Goal: Task Accomplishment & Management: Manage account settings

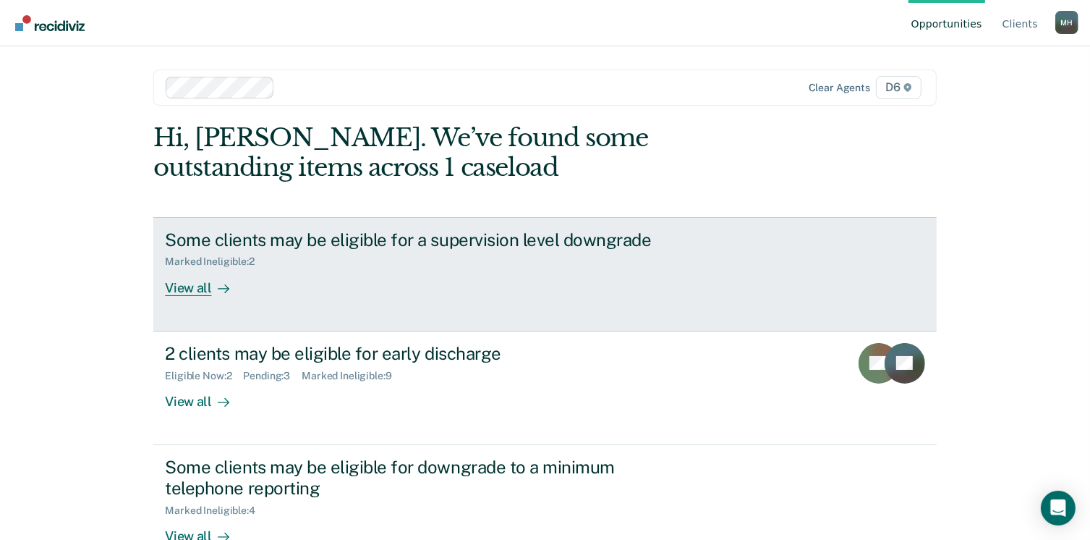
click at [179, 300] on link "Some clients may be eligible for a supervision level downgrade Marked Ineligibl…" at bounding box center [544, 274] width 783 height 114
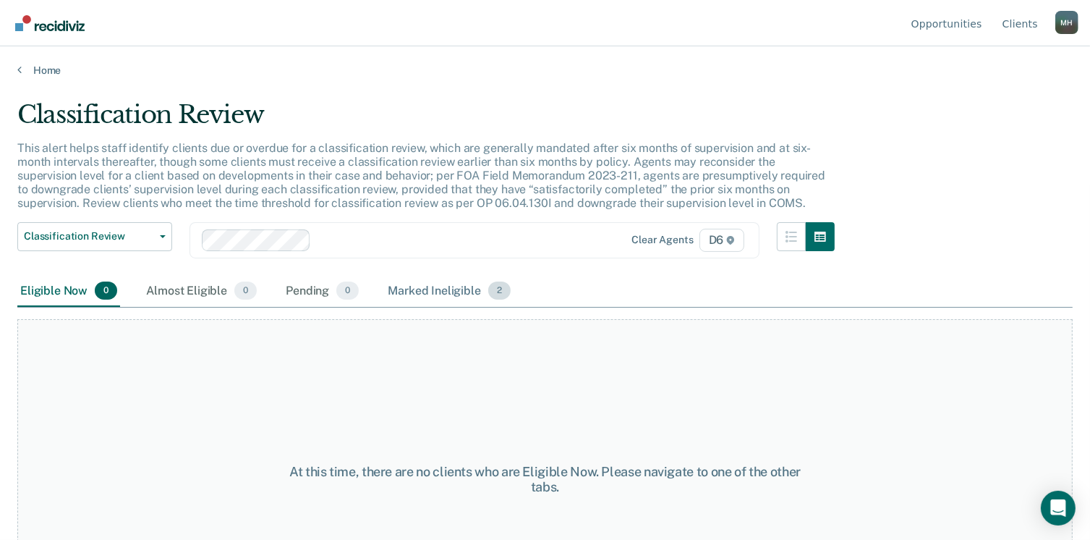
click at [435, 288] on div "Marked Ineligible 2" at bounding box center [449, 292] width 129 height 32
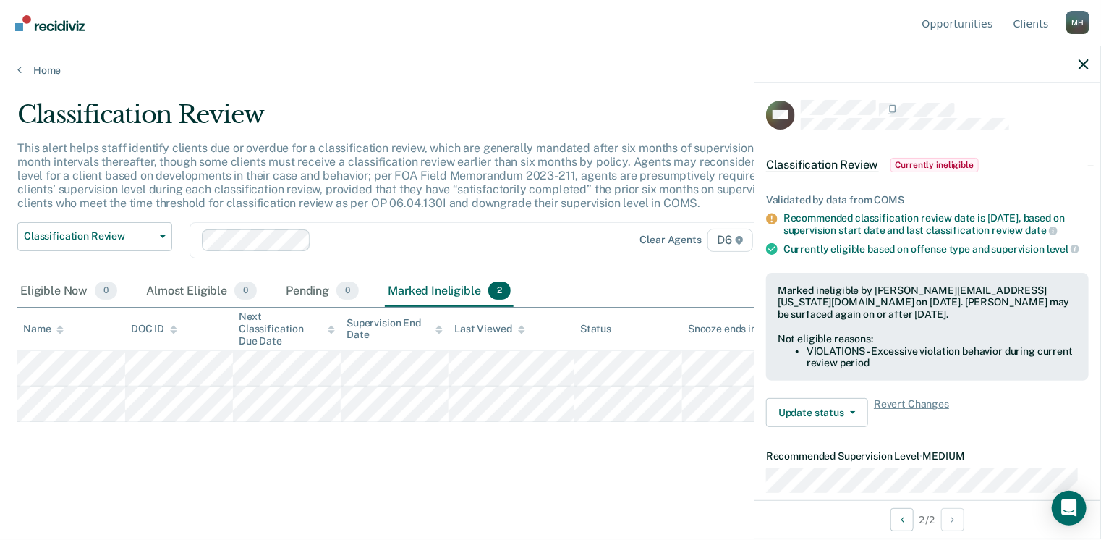
click at [231, 472] on div "Classification Review This alert helps staff identify clients due or overdue fo…" at bounding box center [550, 289] width 1066 height 378
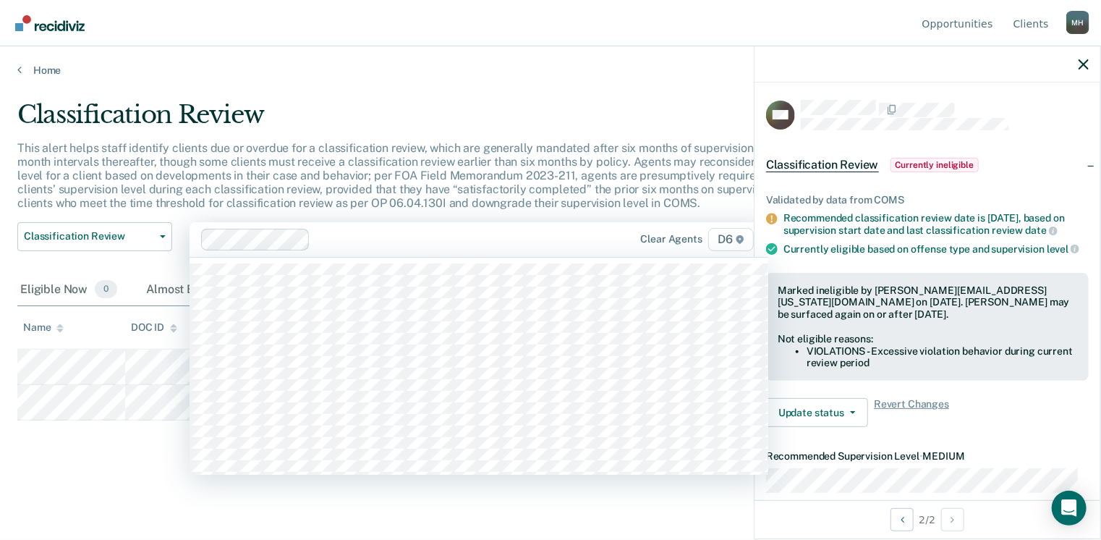
click at [366, 231] on div at bounding box center [452, 239] width 272 height 17
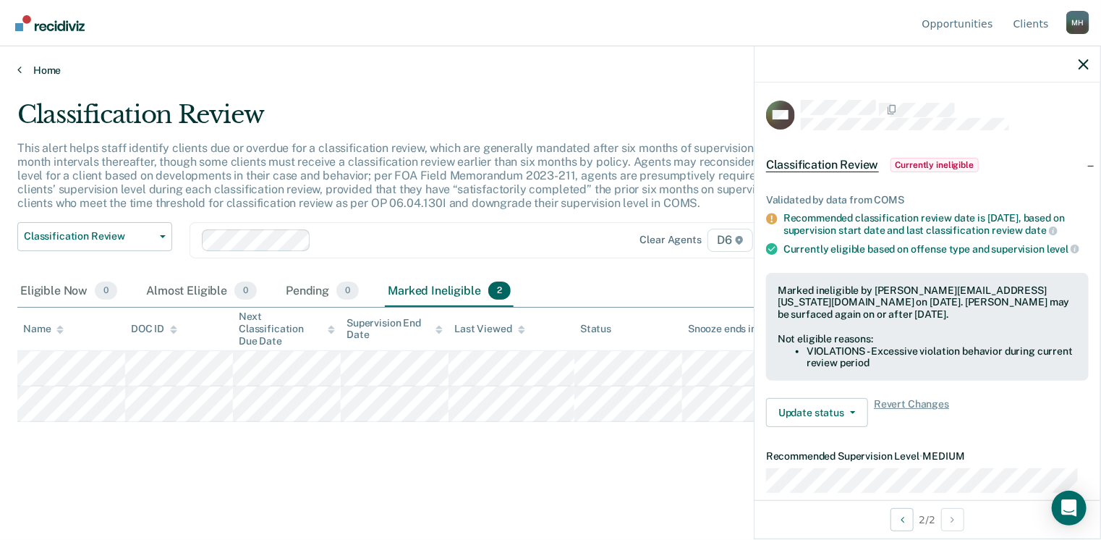
click at [39, 67] on link "Home" at bounding box center [550, 70] width 1066 height 13
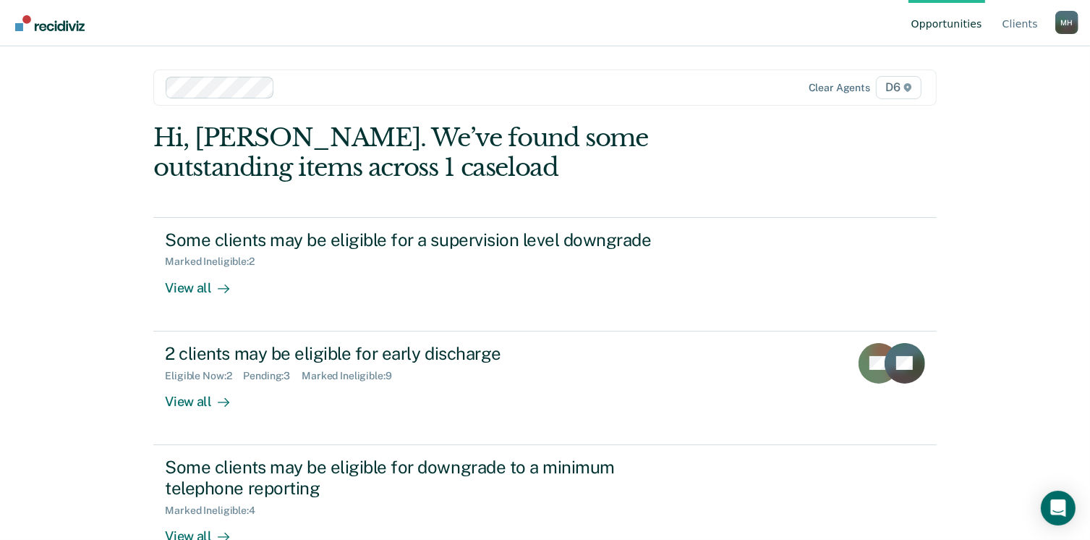
scroll to position [72, 0]
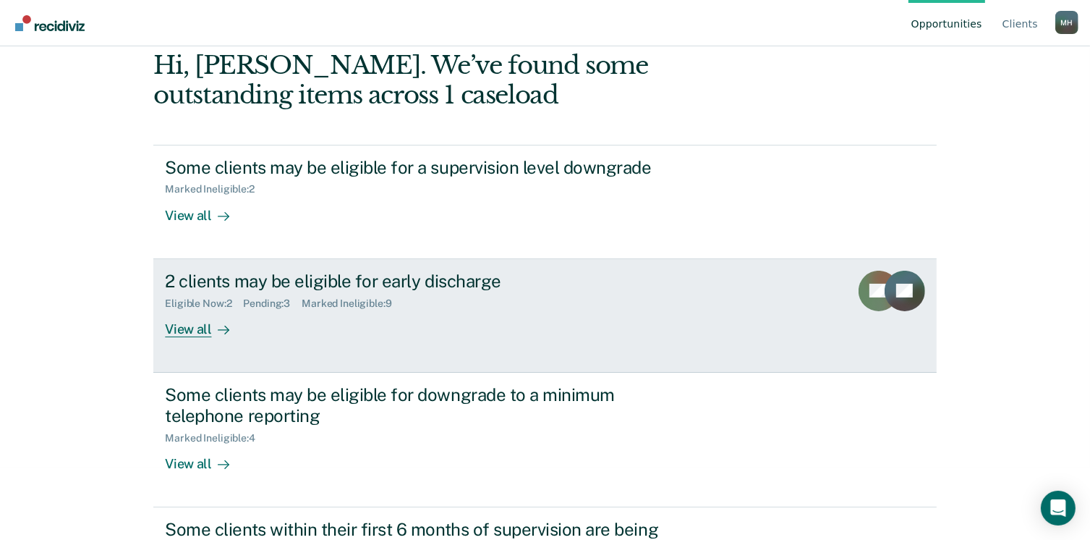
click at [198, 329] on div "View all" at bounding box center [205, 323] width 81 height 28
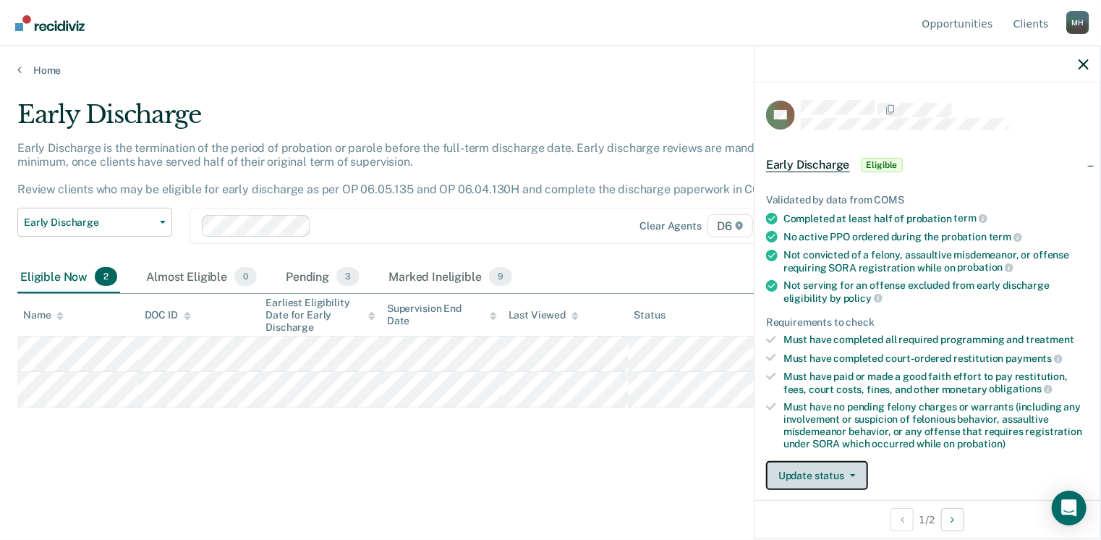
click at [850, 474] on icon "button" at bounding box center [853, 475] width 6 height 3
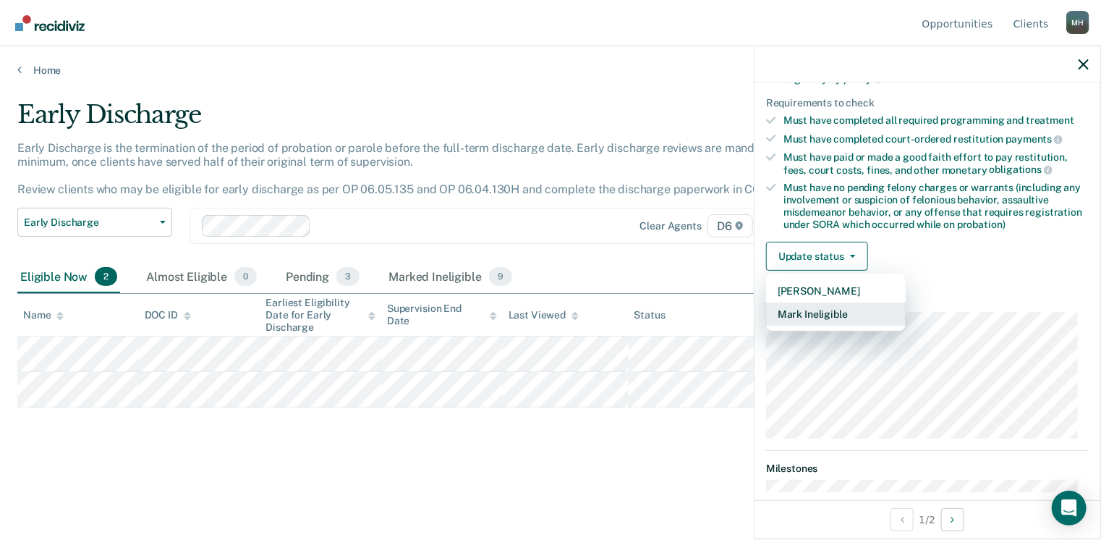
scroll to position [291, 0]
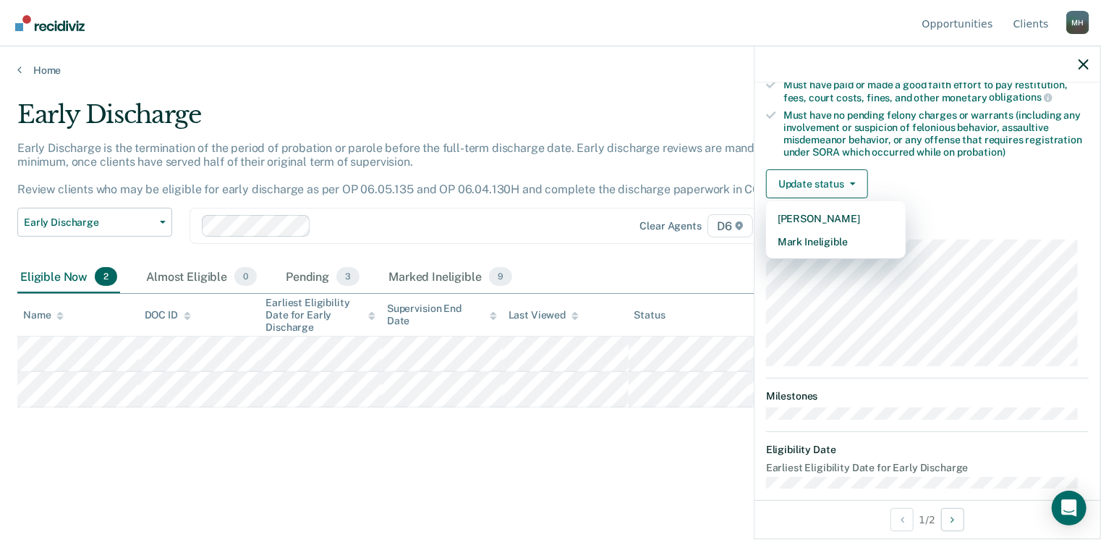
click at [642, 422] on div "Early Discharge Early Discharge is the termination of the period of probation o…" at bounding box center [550, 265] width 1066 height 331
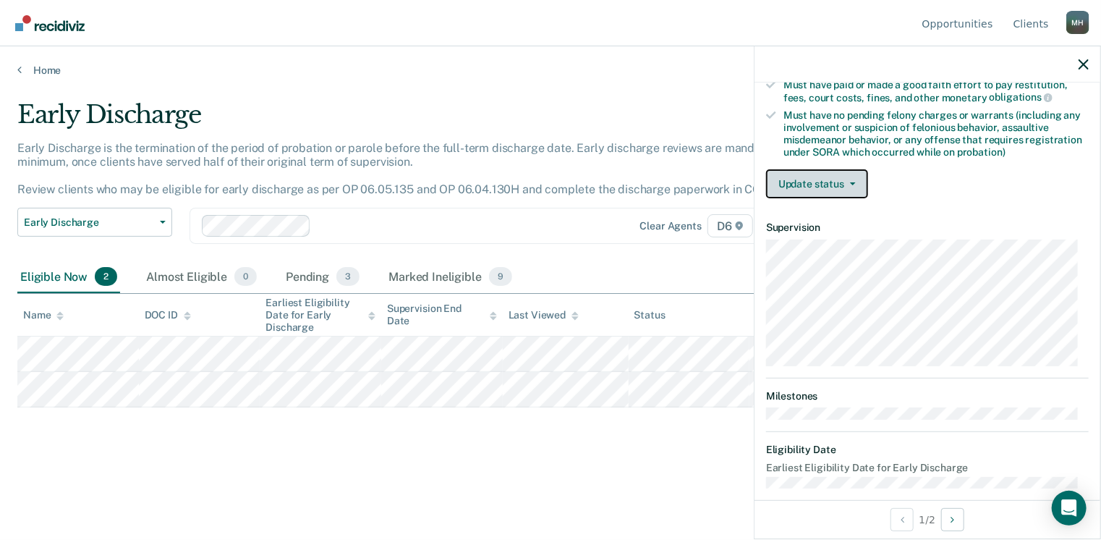
click at [851, 186] on button "Update status" at bounding box center [817, 183] width 102 height 29
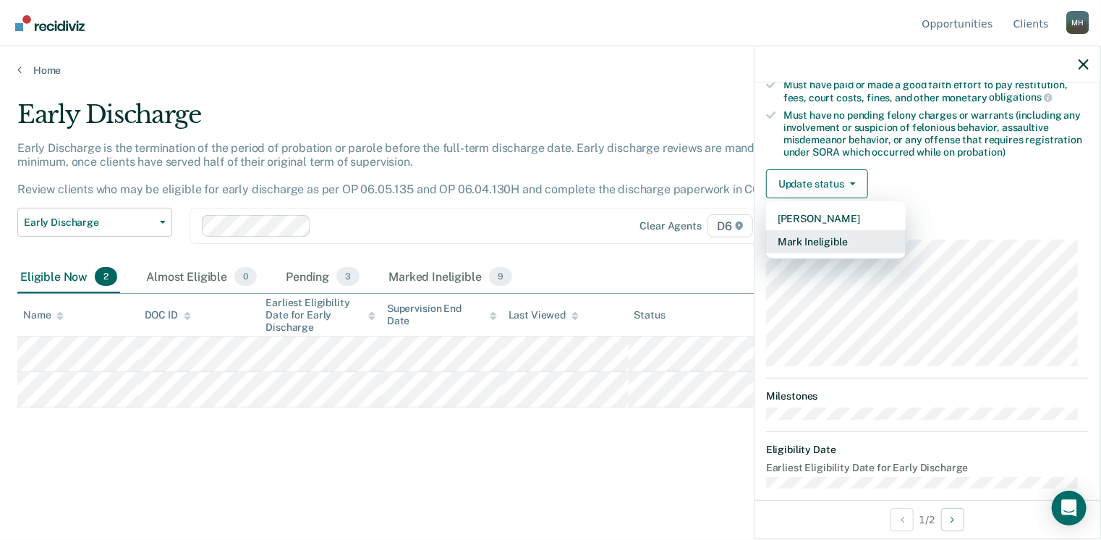
click at [840, 239] on button "Mark Ineligible" at bounding box center [836, 241] width 140 height 23
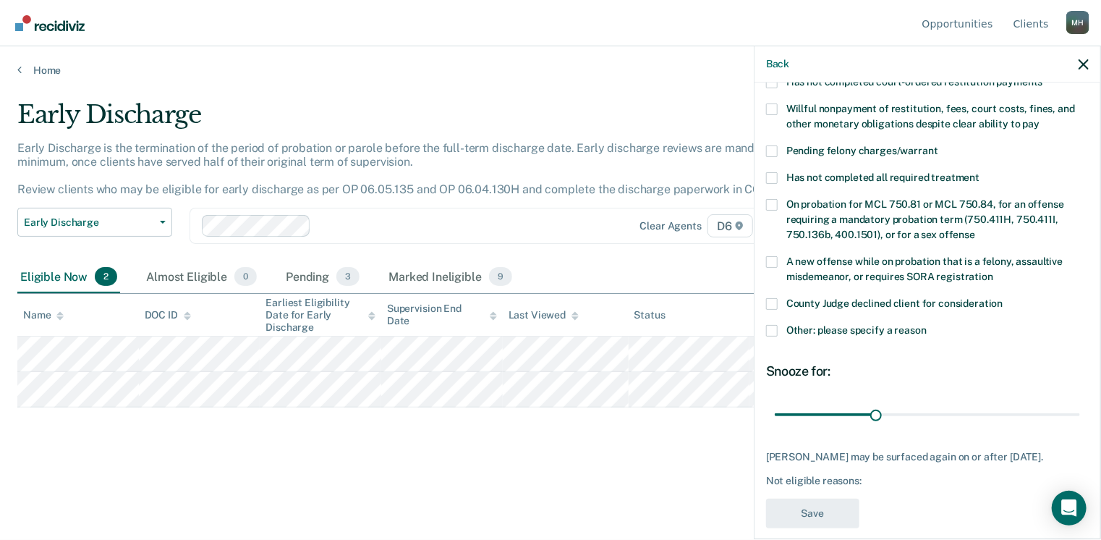
scroll to position [349, 0]
click at [770, 324] on span at bounding box center [772, 330] width 12 height 12
click at [927, 324] on input "Other: please specify a reason" at bounding box center [927, 324] width 0 height 0
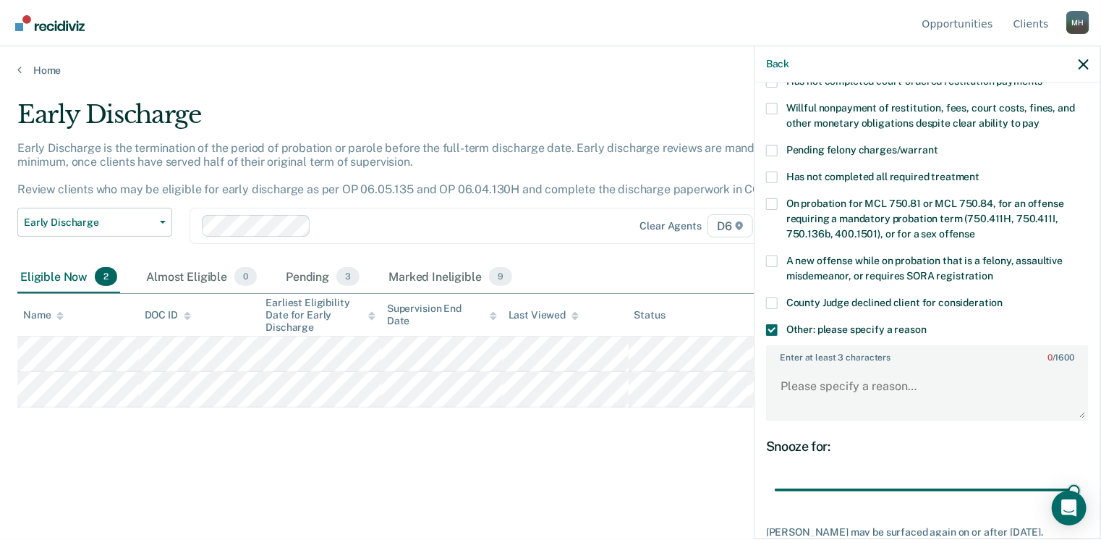
drag, startPoint x: 875, startPoint y: 469, endPoint x: 924, endPoint y: 435, distance: 58.8
type input "90"
click at [1080, 498] on input "range" at bounding box center [927, 489] width 305 height 25
click at [798, 372] on textarea "Enter at least 3 characters 0 / 1600" at bounding box center [927, 393] width 320 height 54
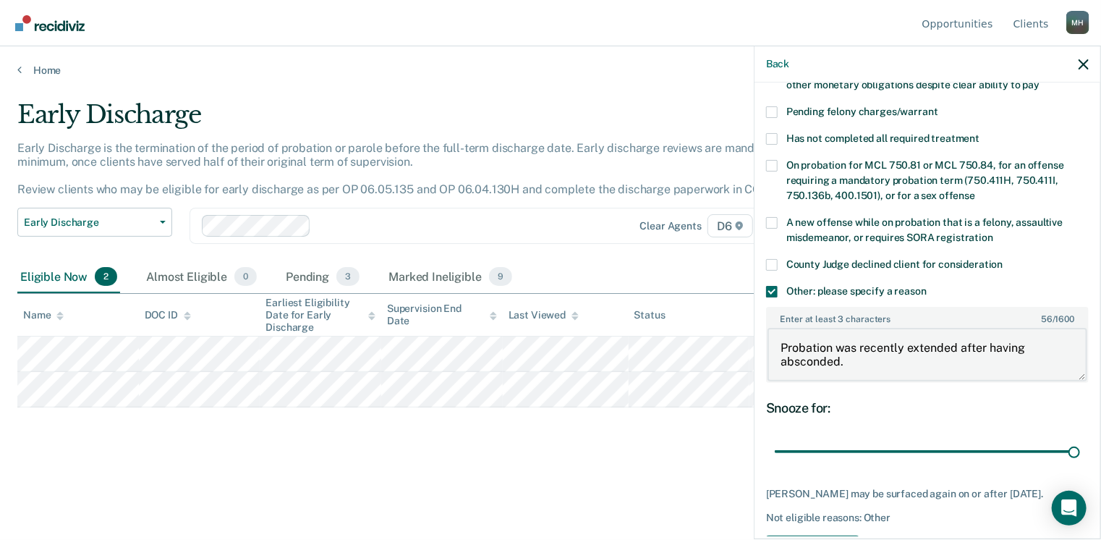
scroll to position [424, 0]
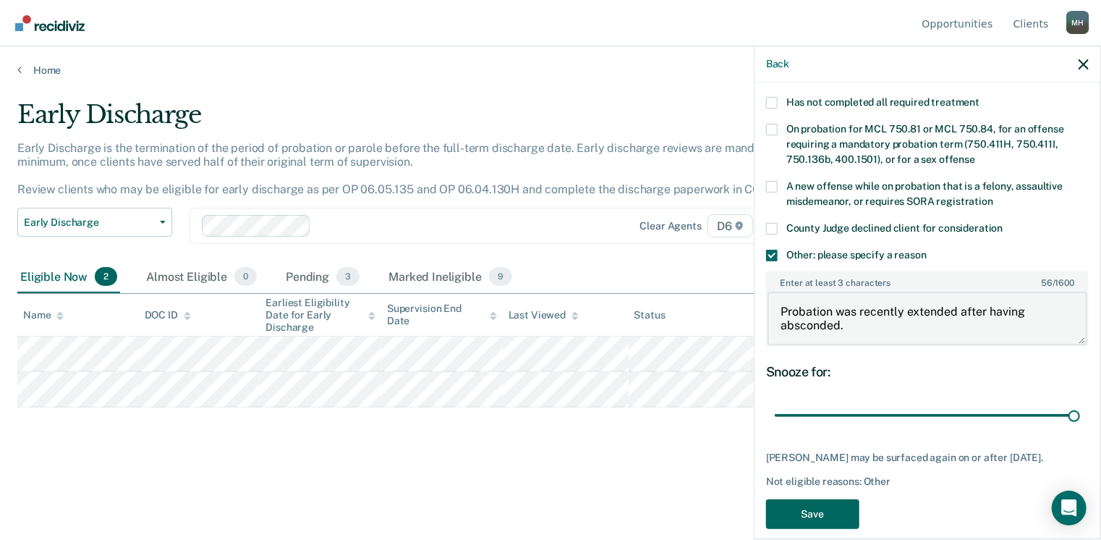
type textarea "Probation was recently extended after having absconded."
drag, startPoint x: 817, startPoint y: 495, endPoint x: 790, endPoint y: 489, distance: 27.4
click at [814, 499] on button "Save" at bounding box center [812, 514] width 93 height 30
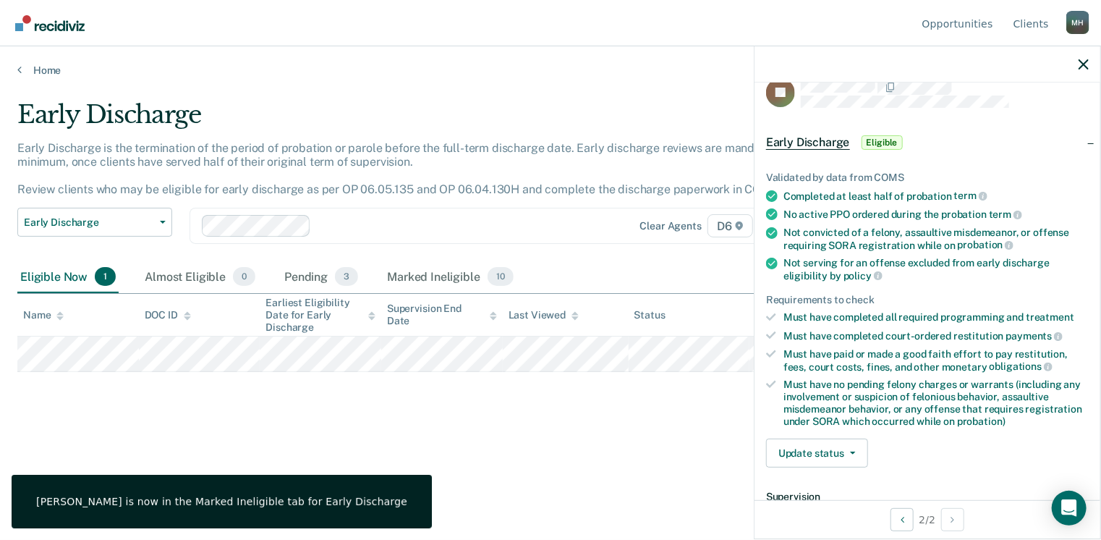
scroll to position [0, 0]
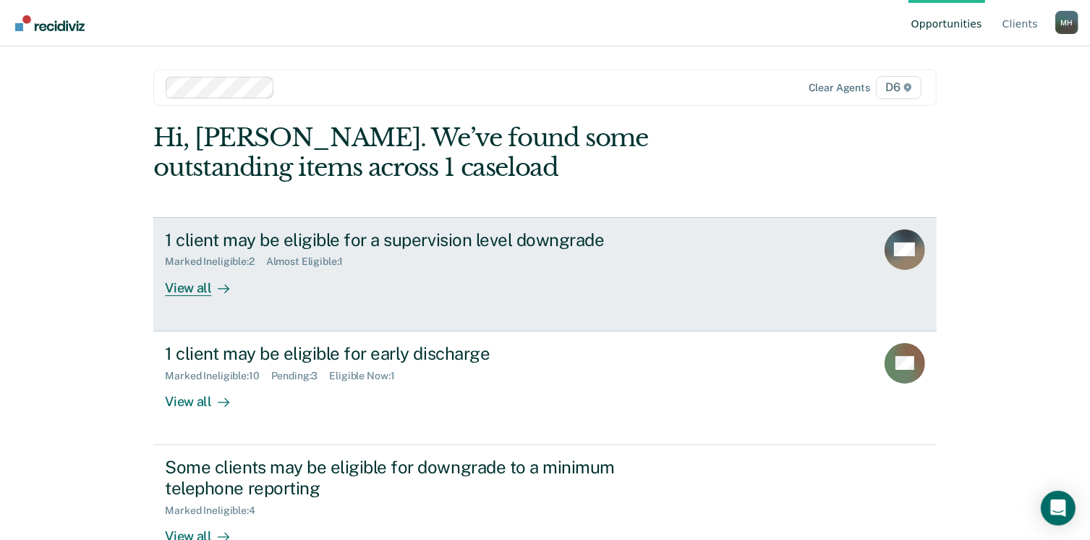
click at [182, 282] on div "View all" at bounding box center [205, 282] width 81 height 28
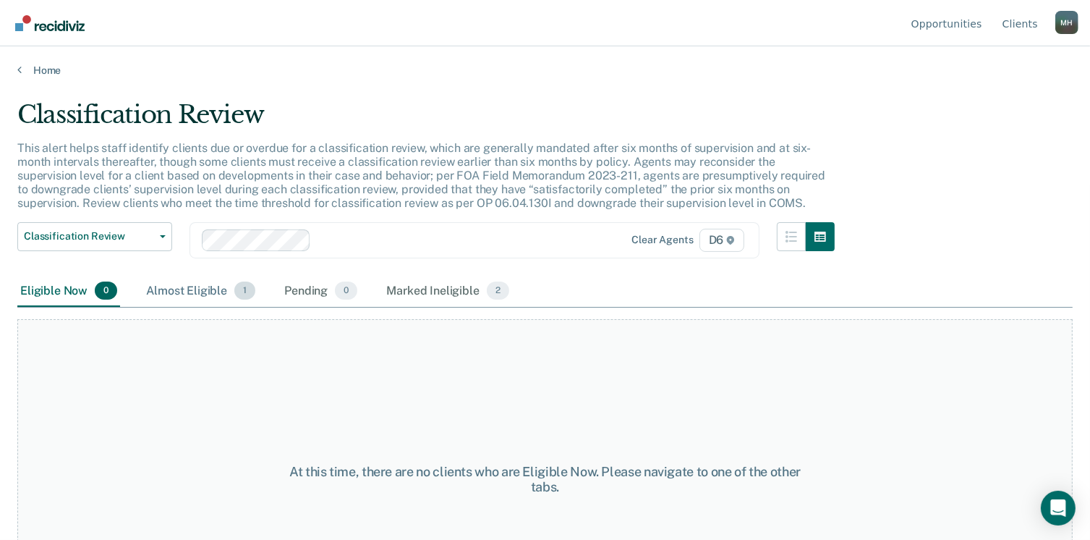
click at [174, 289] on div "Almost Eligible 1" at bounding box center [200, 292] width 115 height 32
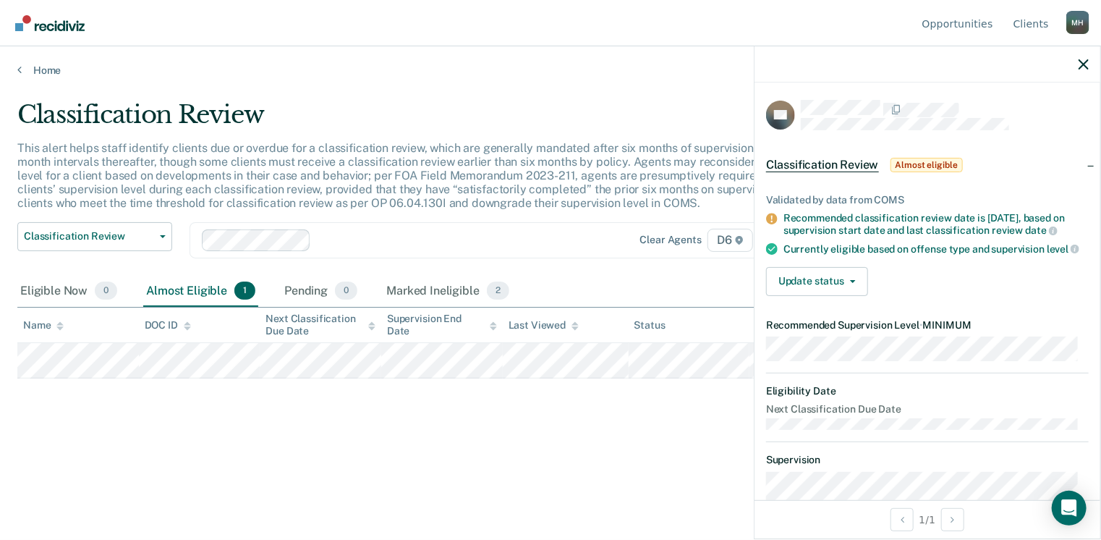
click at [250, 407] on div "Classification Review This alert helps staff identify clients due or overdue fo…" at bounding box center [550, 265] width 1066 height 331
click at [35, 70] on link "Home" at bounding box center [550, 70] width 1066 height 13
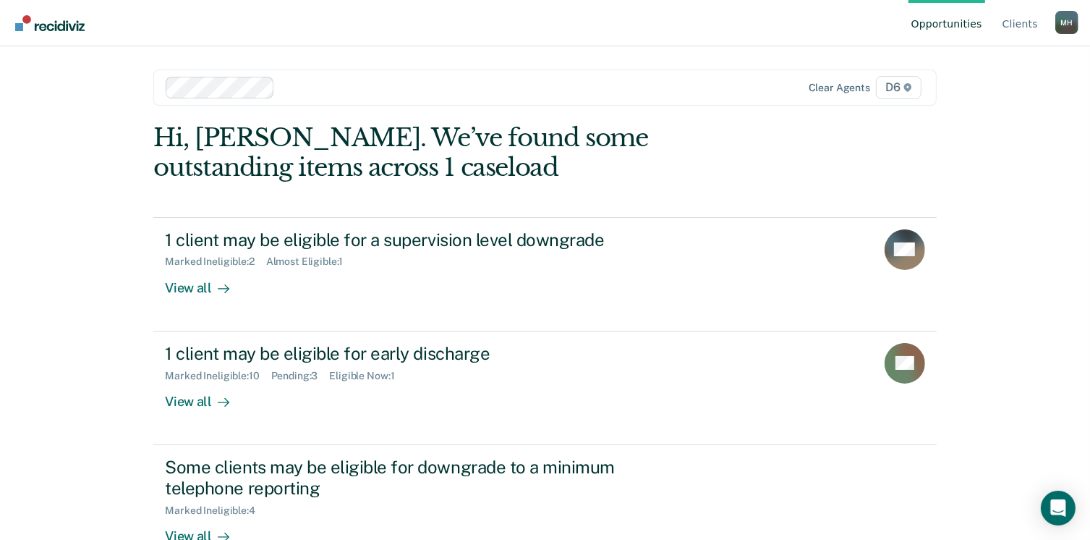
scroll to position [72, 0]
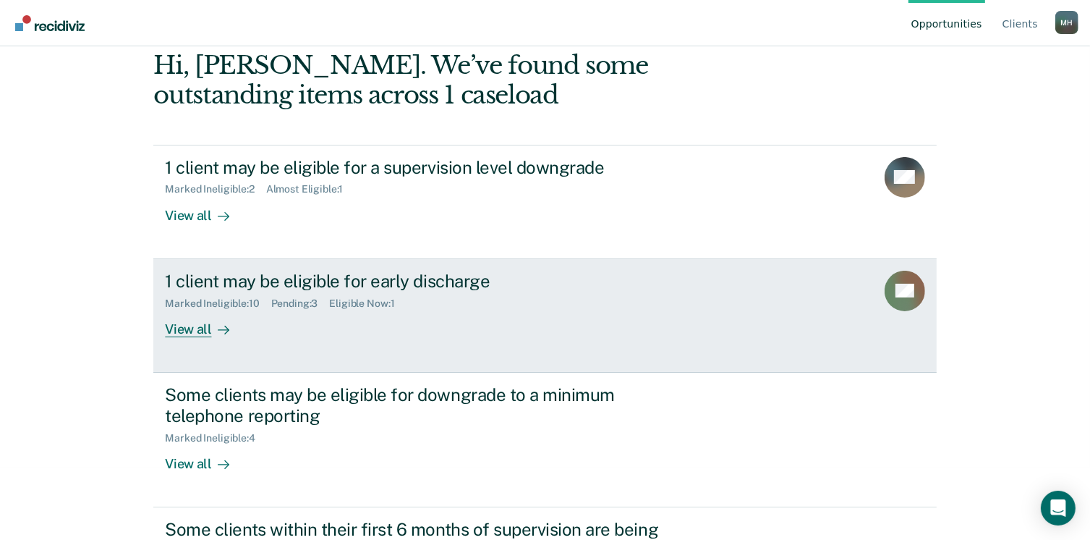
click at [174, 324] on div "View all" at bounding box center [205, 323] width 81 height 28
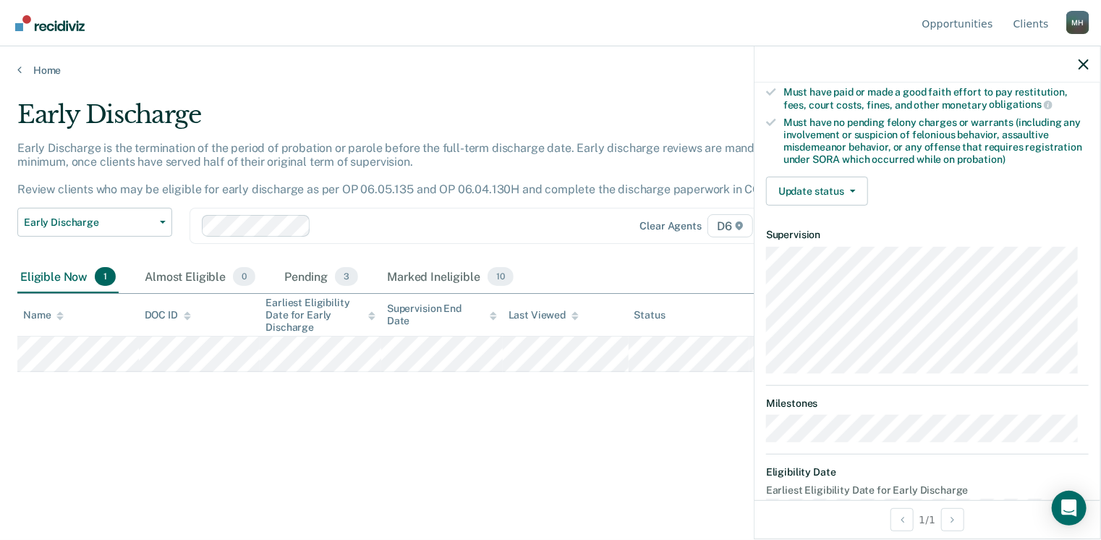
scroll to position [289, 0]
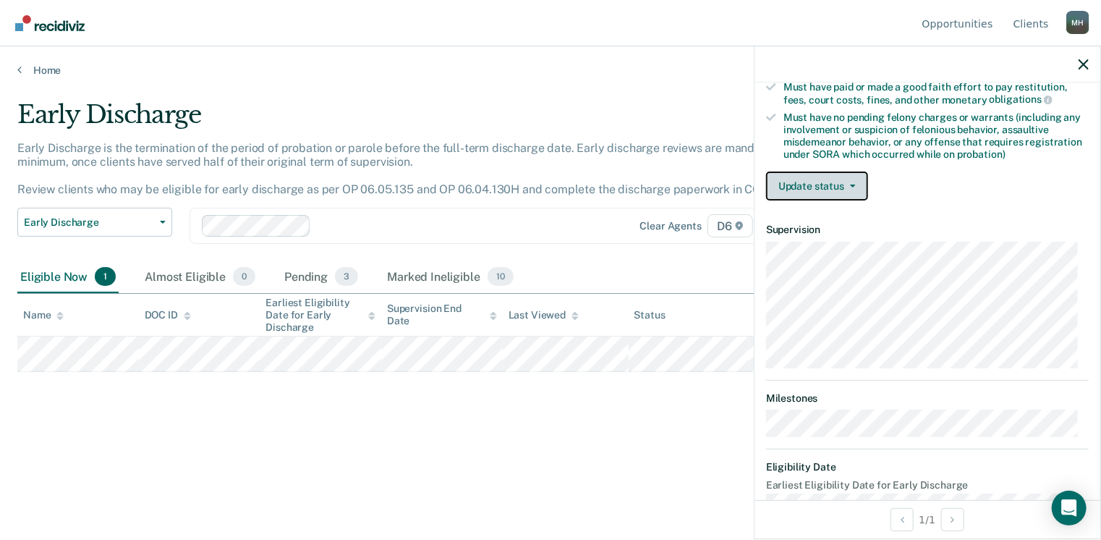
click at [848, 183] on button "Update status" at bounding box center [817, 185] width 102 height 29
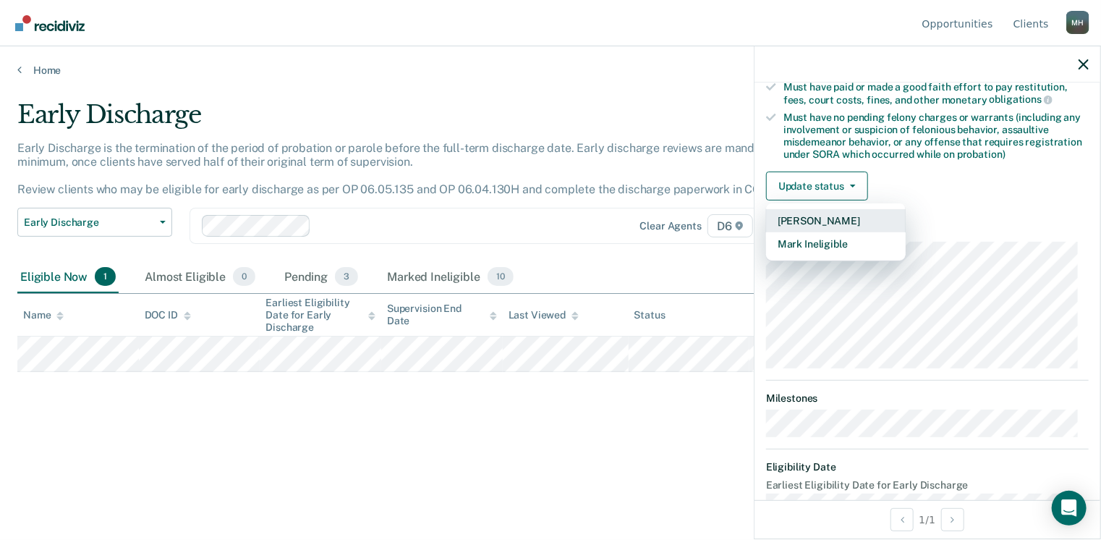
click at [847, 215] on button "[PERSON_NAME]" at bounding box center [836, 220] width 140 height 23
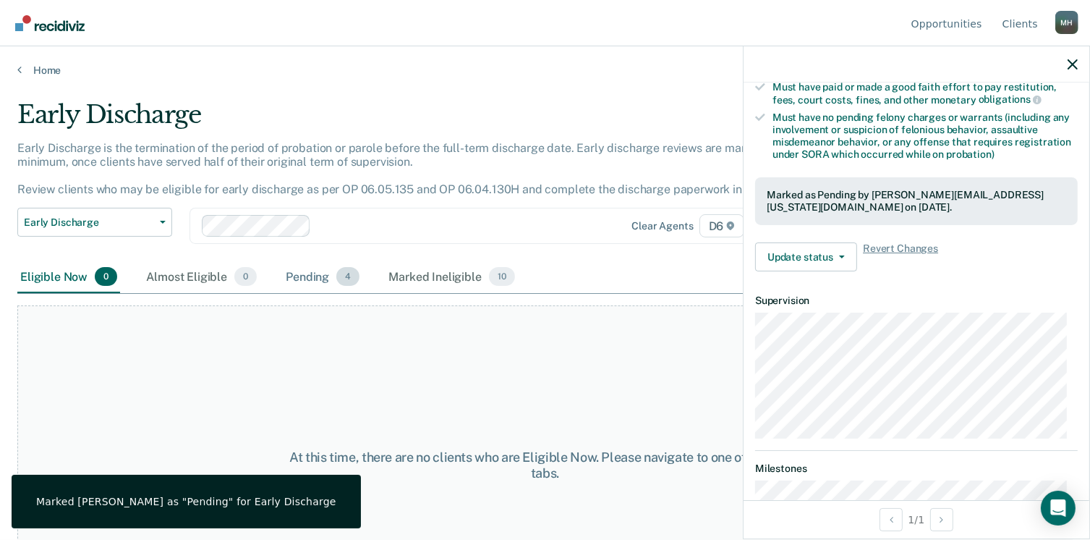
click at [292, 273] on div "Pending 4" at bounding box center [323, 277] width 80 height 32
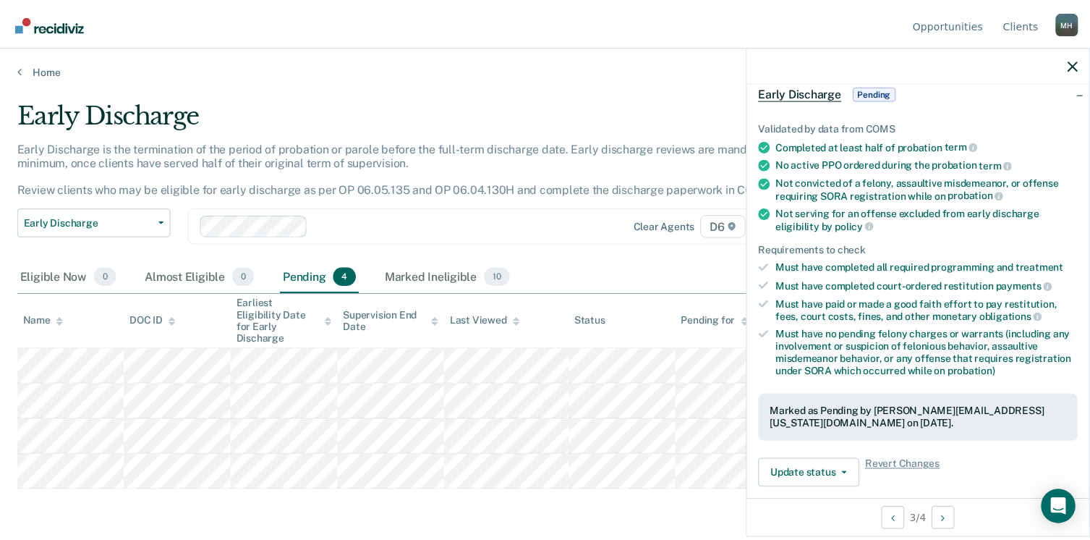
scroll to position [0, 0]
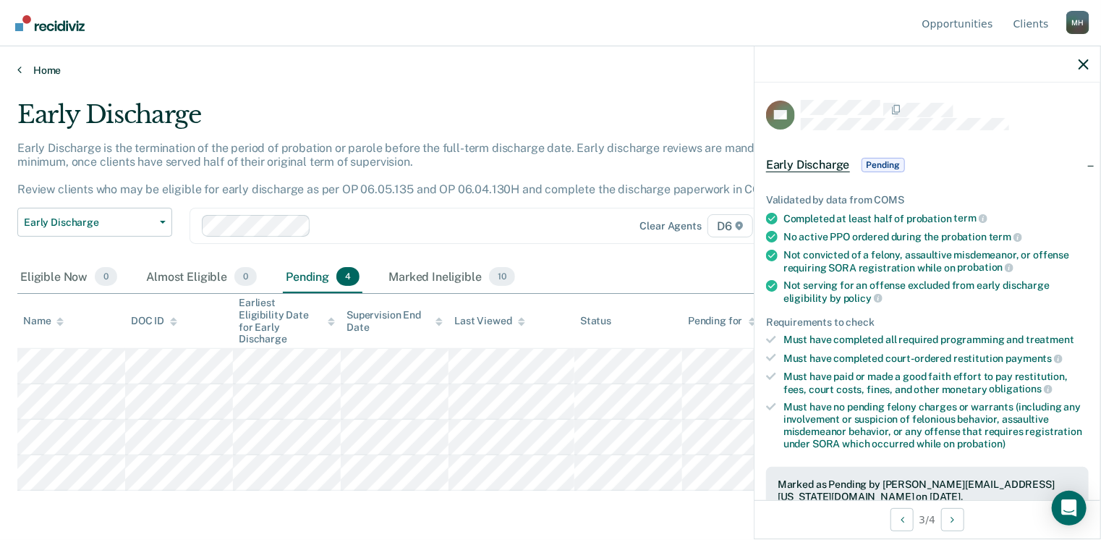
click at [50, 64] on link "Home" at bounding box center [550, 70] width 1066 height 13
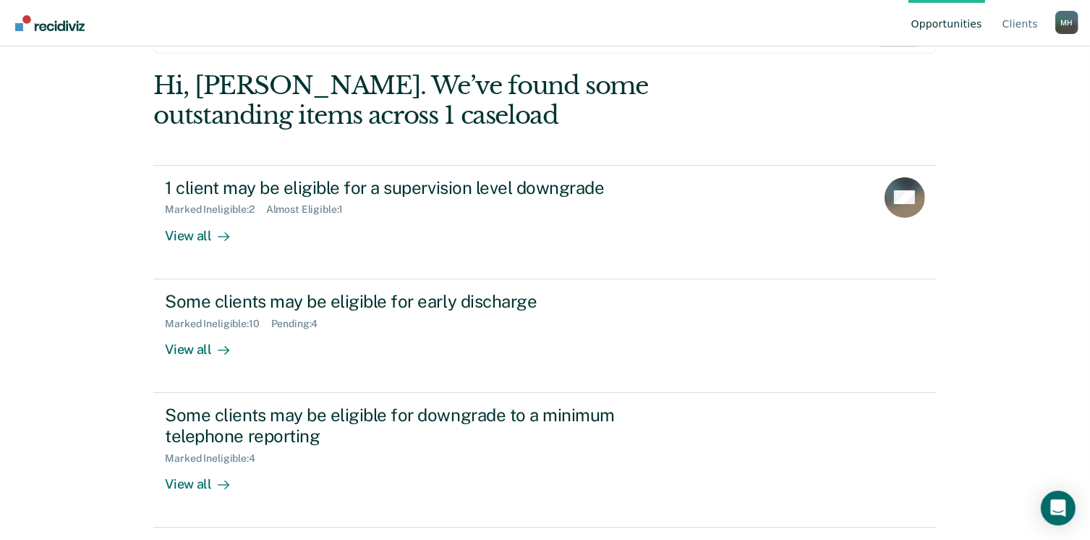
scroll to position [173, 0]
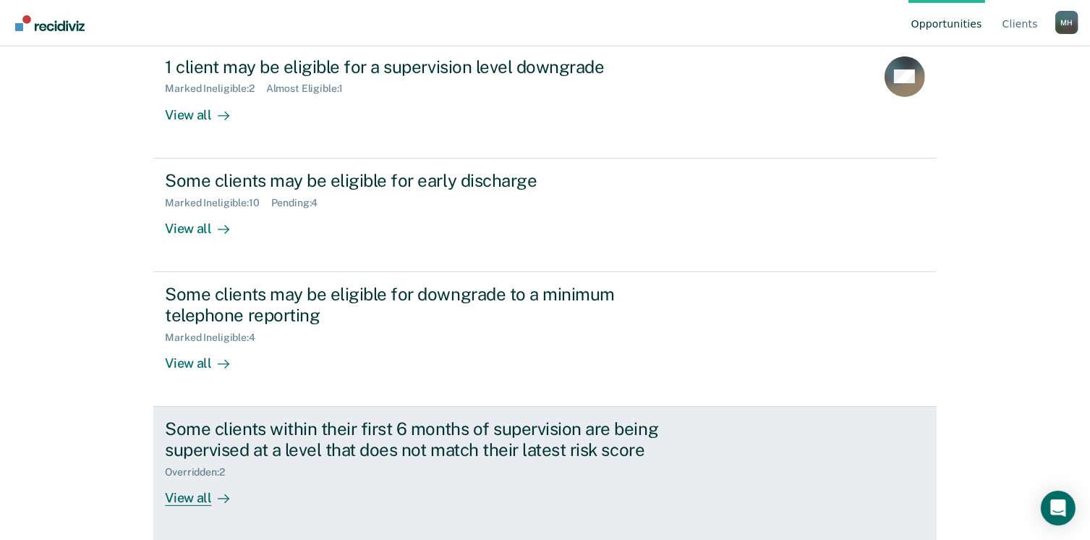
click at [182, 507] on link "Some clients within their first 6 months of supervision are being supervised at…" at bounding box center [544, 473] width 783 height 135
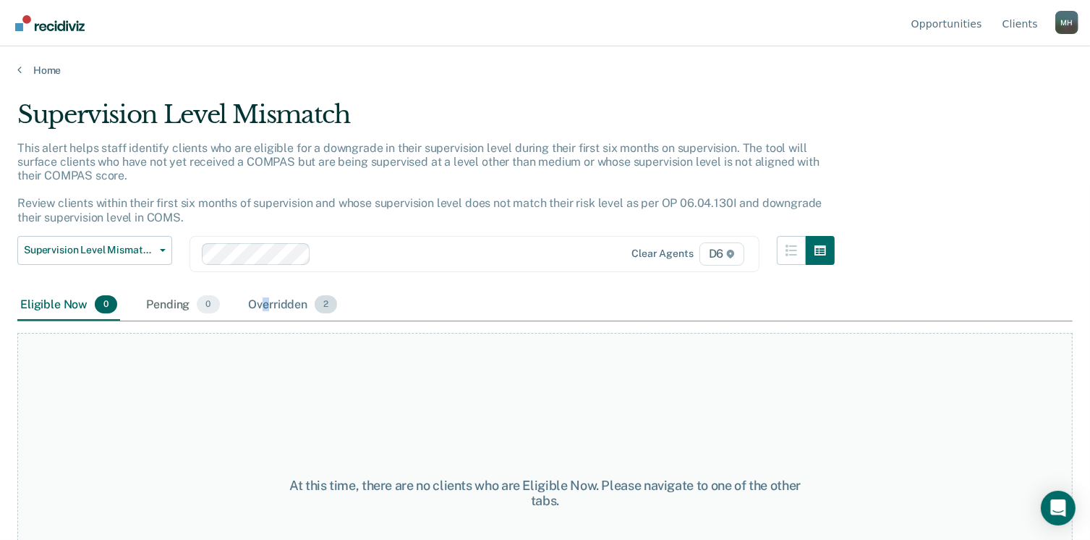
click at [266, 307] on div "Overridden 2" at bounding box center [293, 305] width 95 height 32
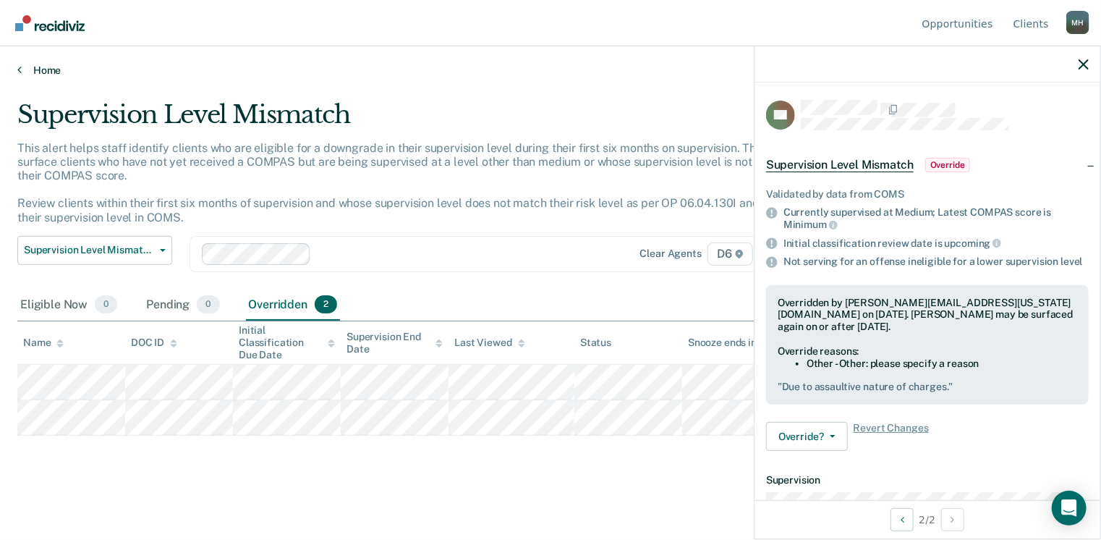
click at [45, 73] on link "Home" at bounding box center [550, 70] width 1066 height 13
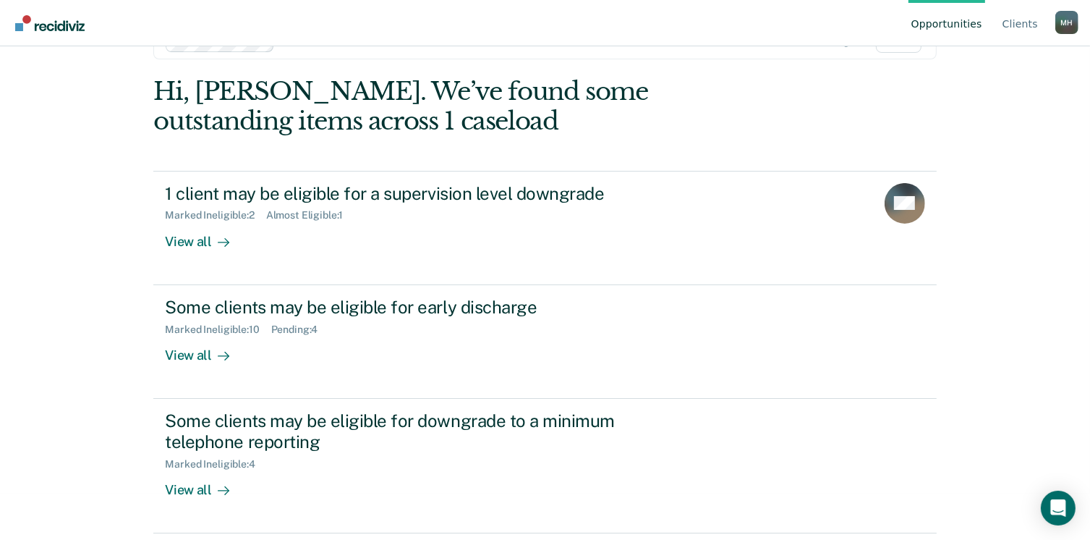
scroll to position [173, 0]
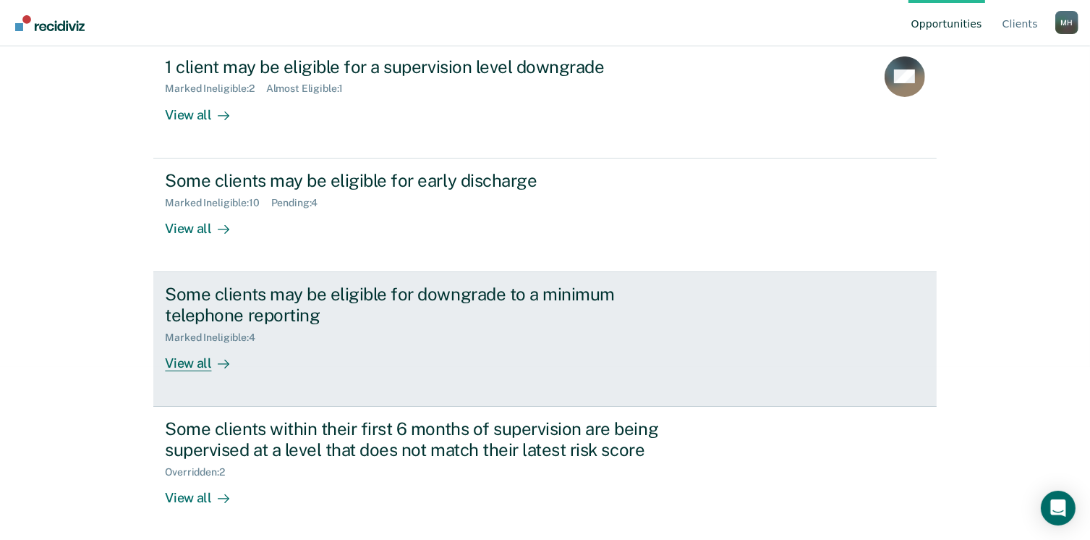
click at [196, 354] on div "View all" at bounding box center [205, 357] width 81 height 28
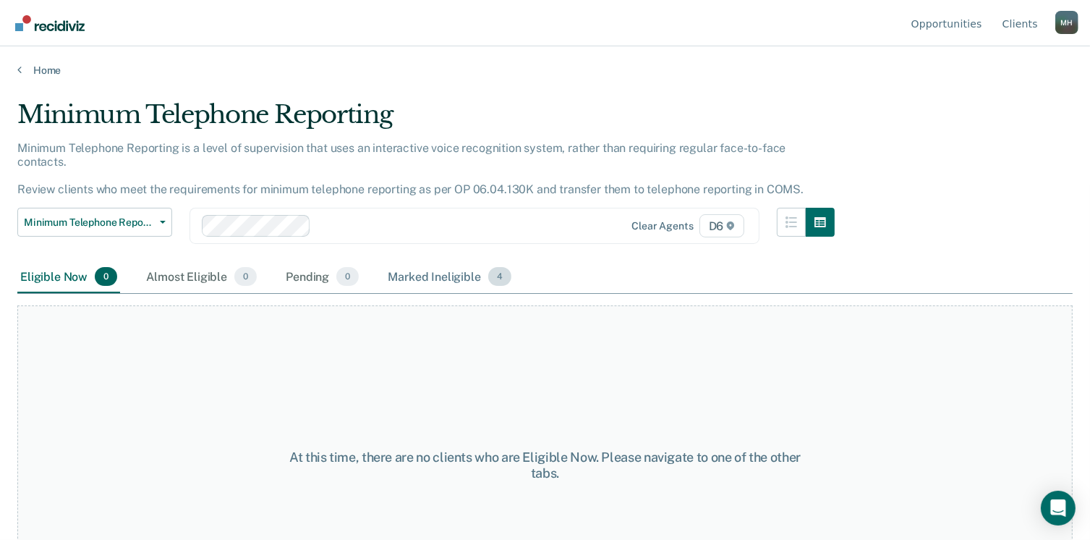
click at [451, 261] on div "Marked Ineligible 4" at bounding box center [449, 277] width 129 height 32
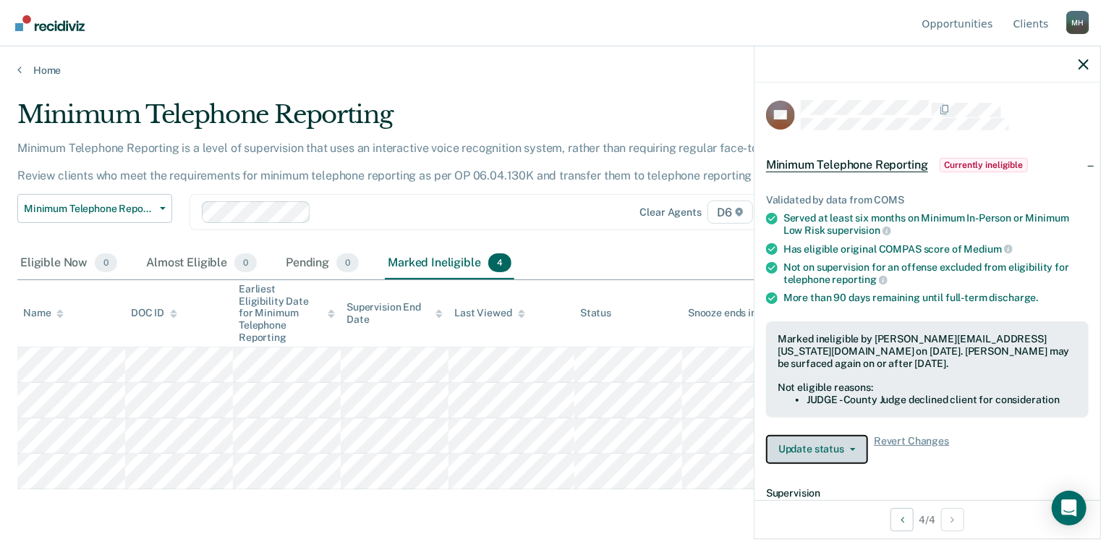
click at [838, 452] on button "Update status" at bounding box center [817, 449] width 102 height 29
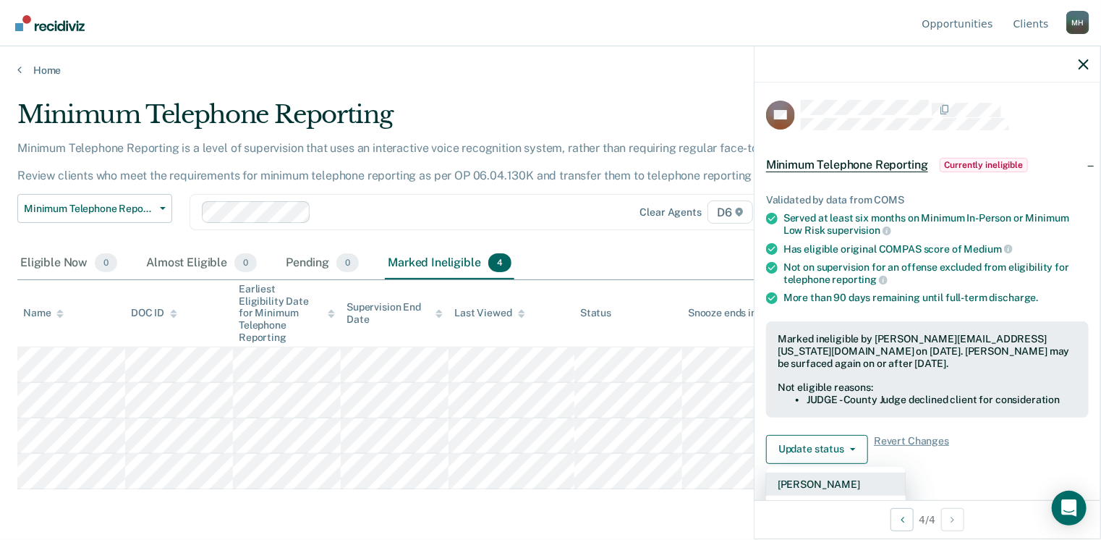
scroll to position [145, 0]
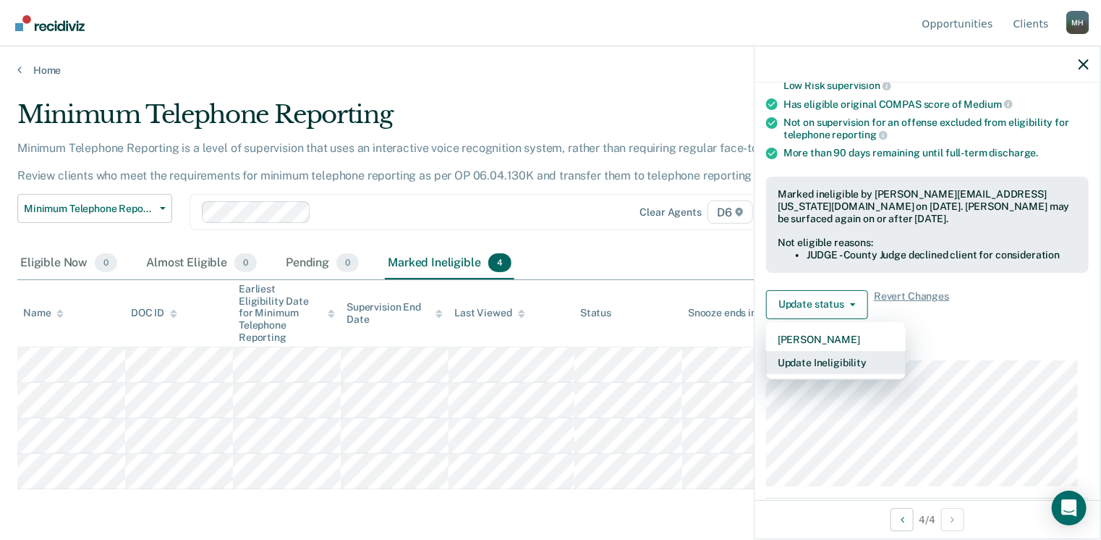
click at [856, 359] on button "Update Ineligibility" at bounding box center [836, 362] width 140 height 23
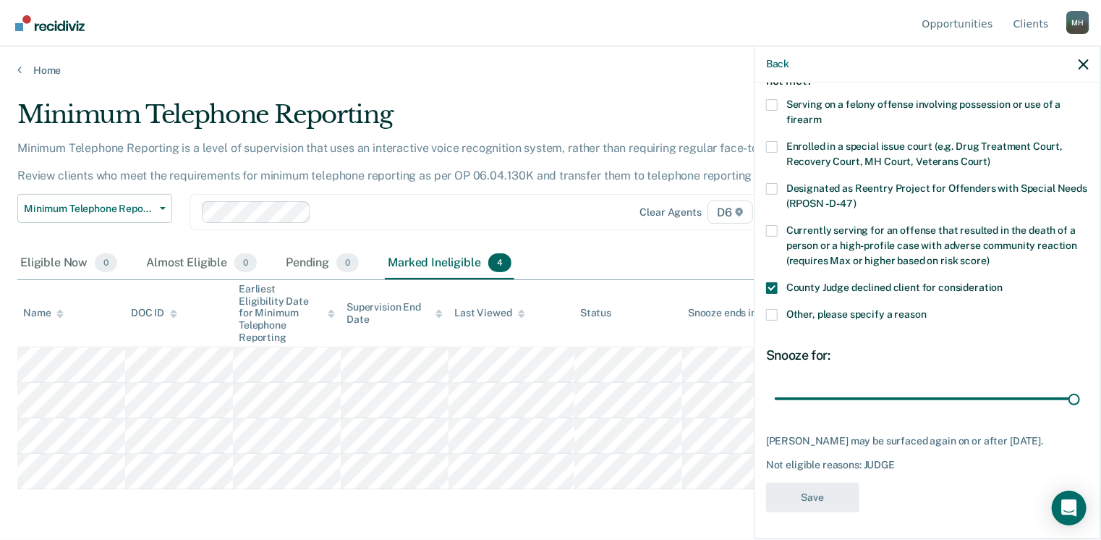
click at [773, 310] on span at bounding box center [772, 315] width 12 height 12
click at [927, 309] on input "Other, please specify a reason" at bounding box center [927, 309] width 0 height 0
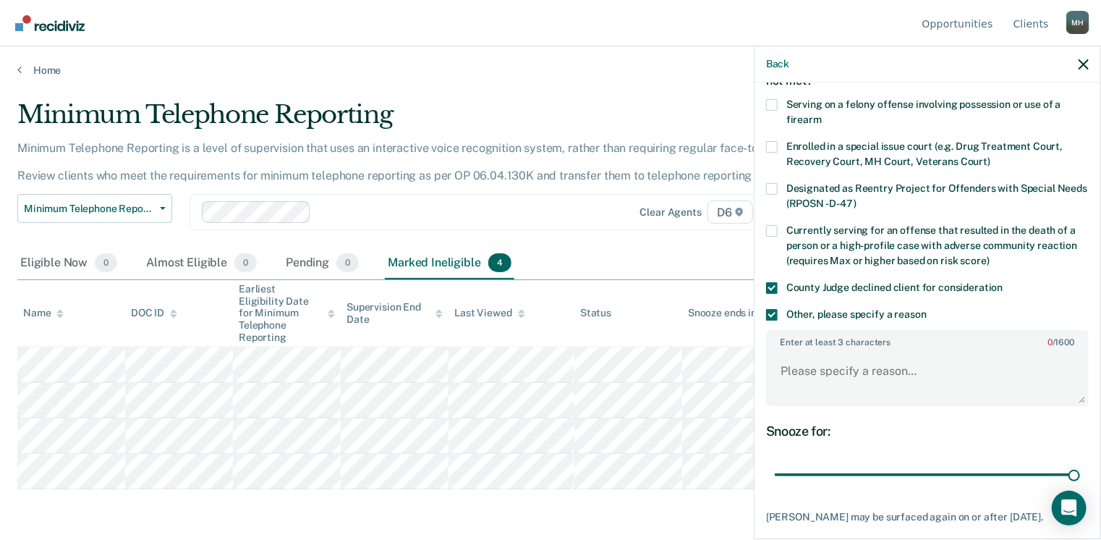
click at [772, 287] on span at bounding box center [772, 288] width 12 height 12
click at [1003, 282] on input "County Judge declined client for consideration" at bounding box center [1003, 282] width 0 height 0
click at [770, 318] on span at bounding box center [772, 315] width 12 height 12
click at [927, 309] on input "Other, please specify a reason" at bounding box center [927, 309] width 0 height 0
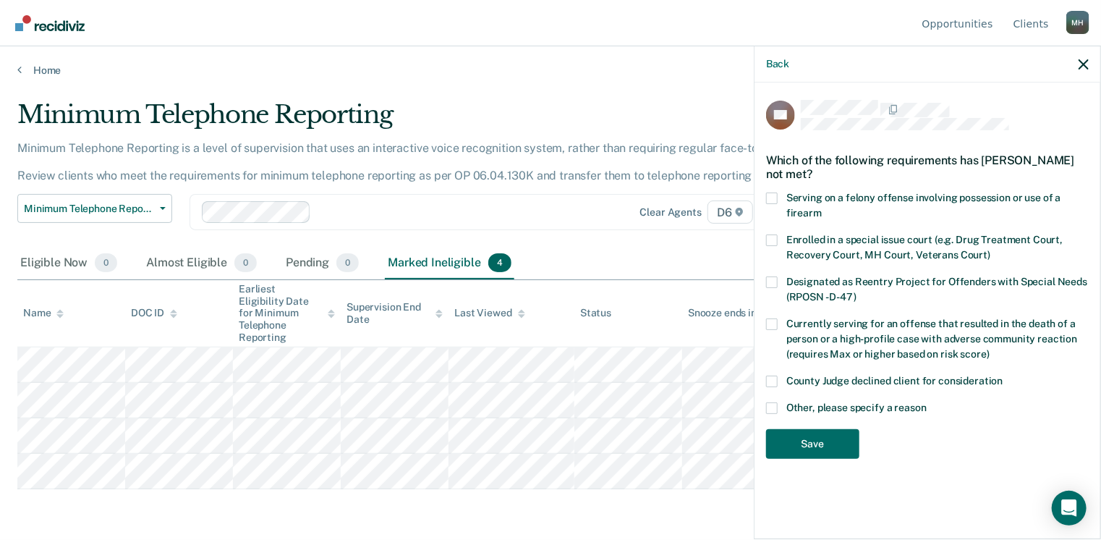
click at [773, 381] on span at bounding box center [772, 381] width 12 height 12
click at [1003, 375] on input "County Judge declined client for consideration" at bounding box center [1003, 375] width 0 height 0
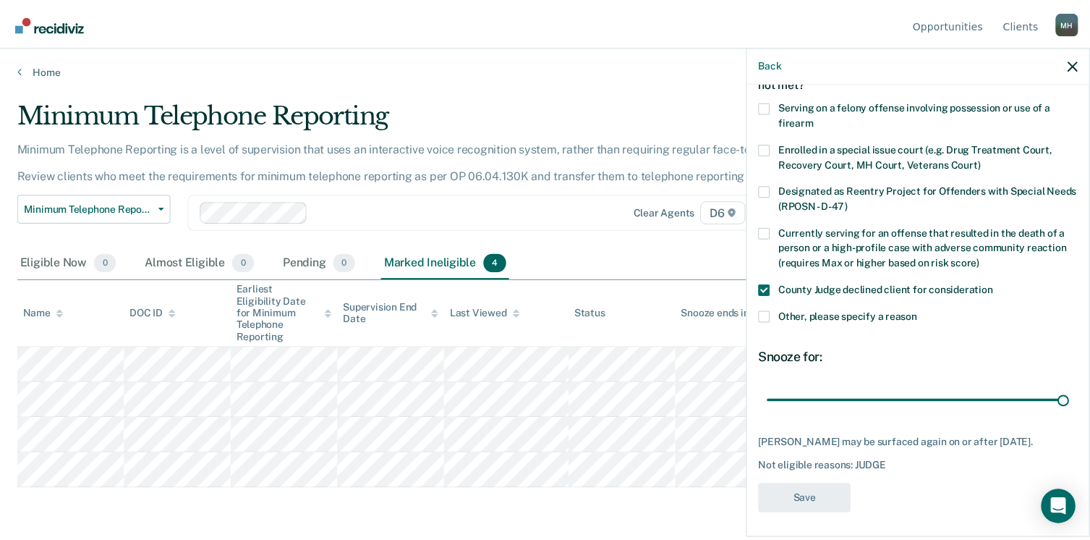
scroll to position [93, 0]
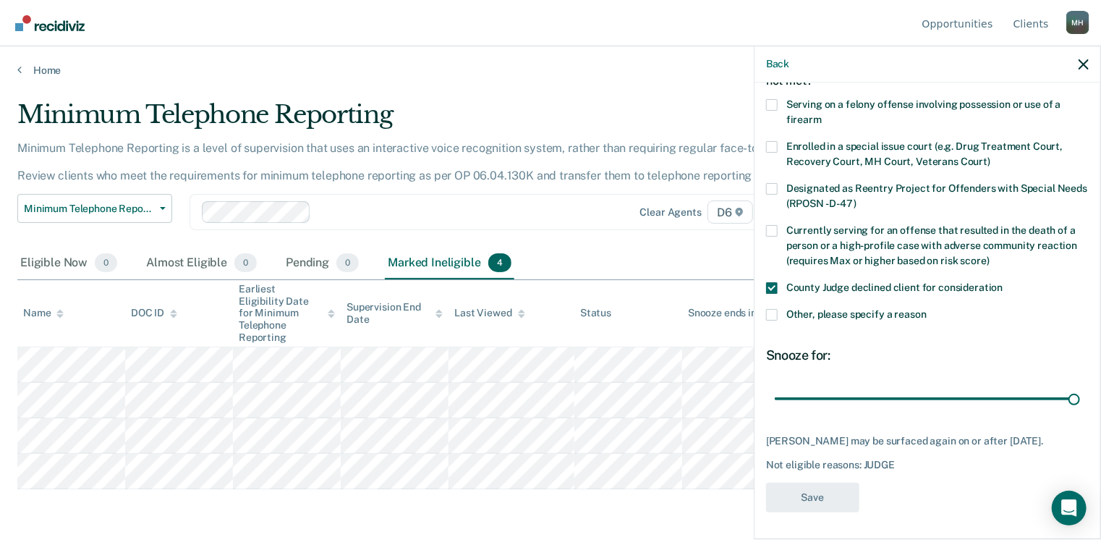
click at [811, 524] on div "SR Which of the following requirements has Steven Rigby not met? Serving on a f…" at bounding box center [927, 308] width 346 height 453
click at [809, 521] on div "SR Which of the following requirements has Steven Rigby not met? Serving on a f…" at bounding box center [927, 308] width 346 height 453
click at [46, 79] on main "Minimum Telephone Reporting Minimum Telephone Reporting is a level of supervisi…" at bounding box center [550, 306] width 1101 height 459
click at [42, 66] on link "Home" at bounding box center [550, 70] width 1066 height 13
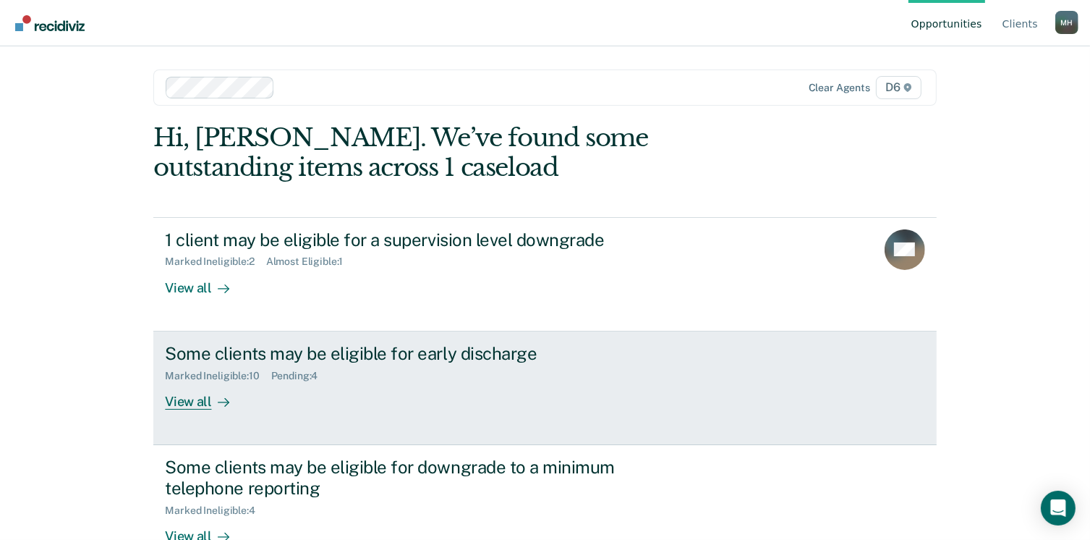
click at [194, 396] on div "View all" at bounding box center [205, 395] width 81 height 28
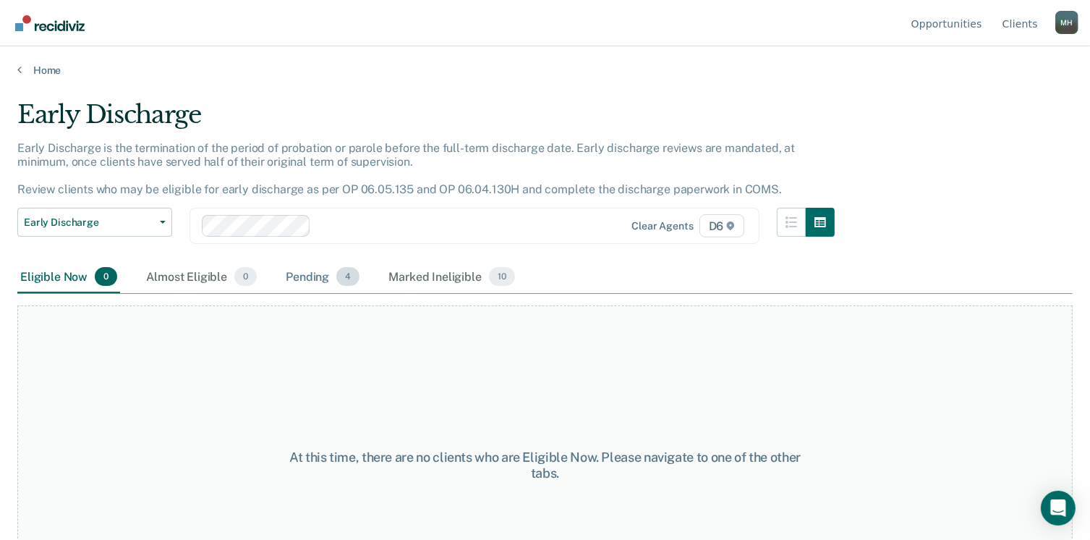
click at [310, 276] on div "Pending 4" at bounding box center [323, 277] width 80 height 32
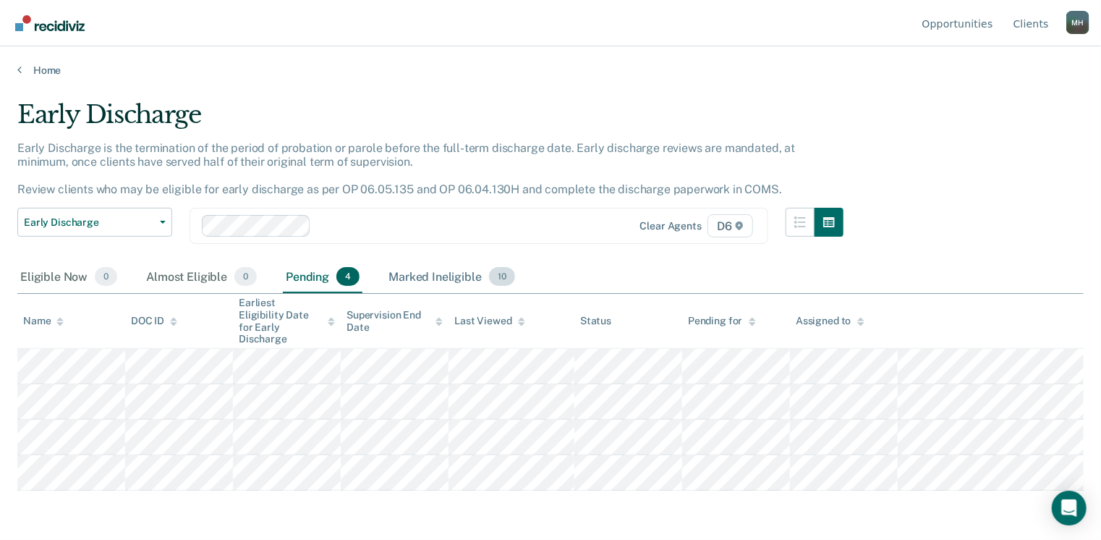
click at [442, 276] on div "Marked Ineligible 10" at bounding box center [452, 277] width 132 height 32
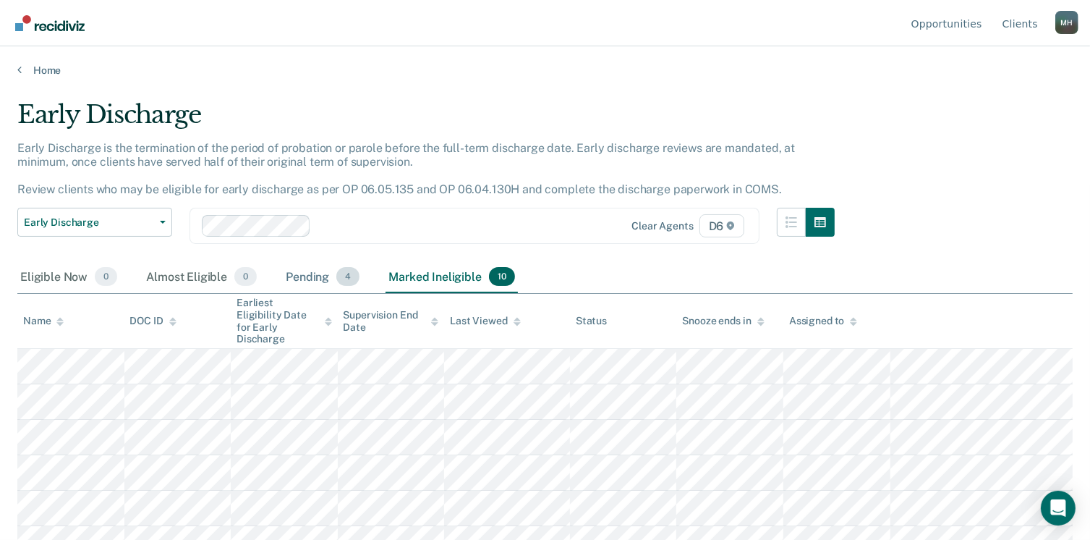
click at [307, 273] on div "Pending 4" at bounding box center [323, 277] width 80 height 32
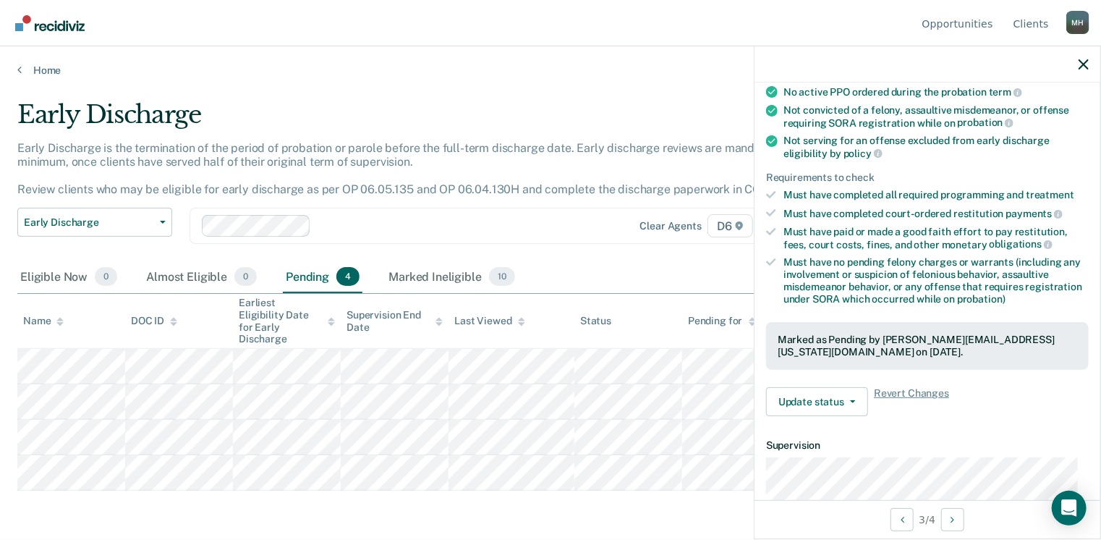
scroll to position [217, 0]
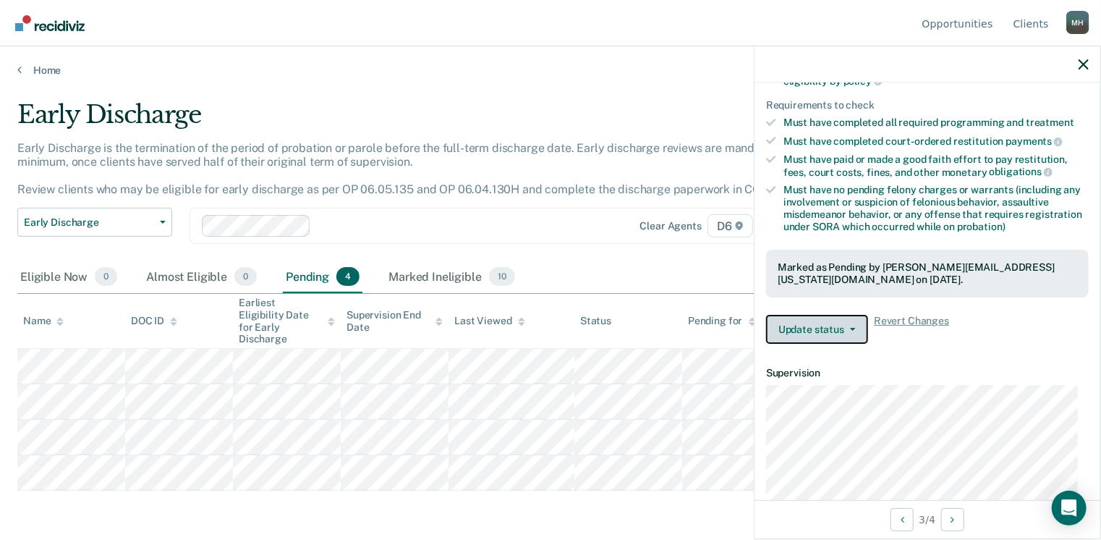
click at [855, 323] on button "Update status" at bounding box center [817, 329] width 102 height 29
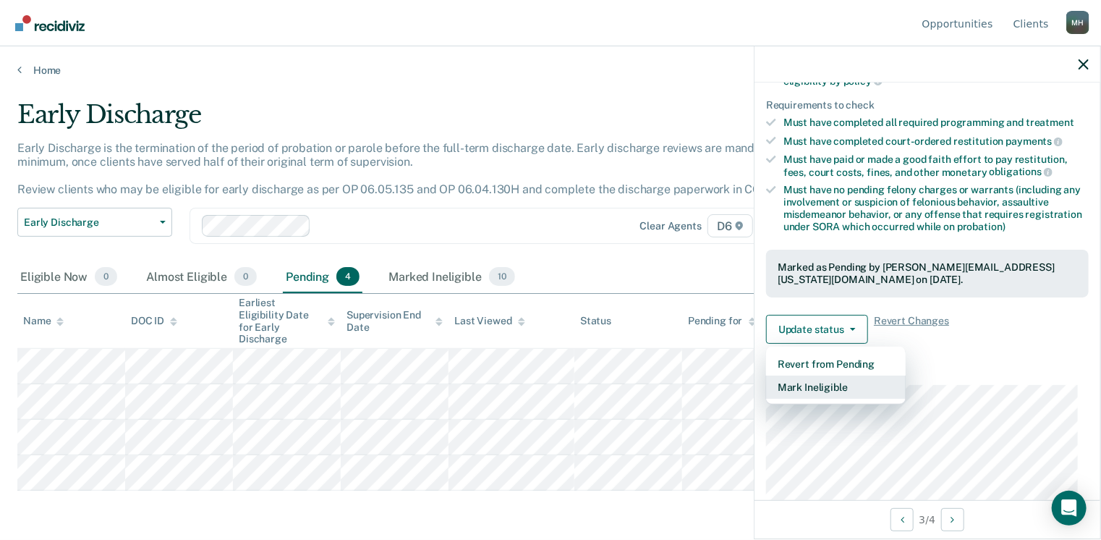
click at [866, 383] on button "Mark Ineligible" at bounding box center [836, 386] width 140 height 23
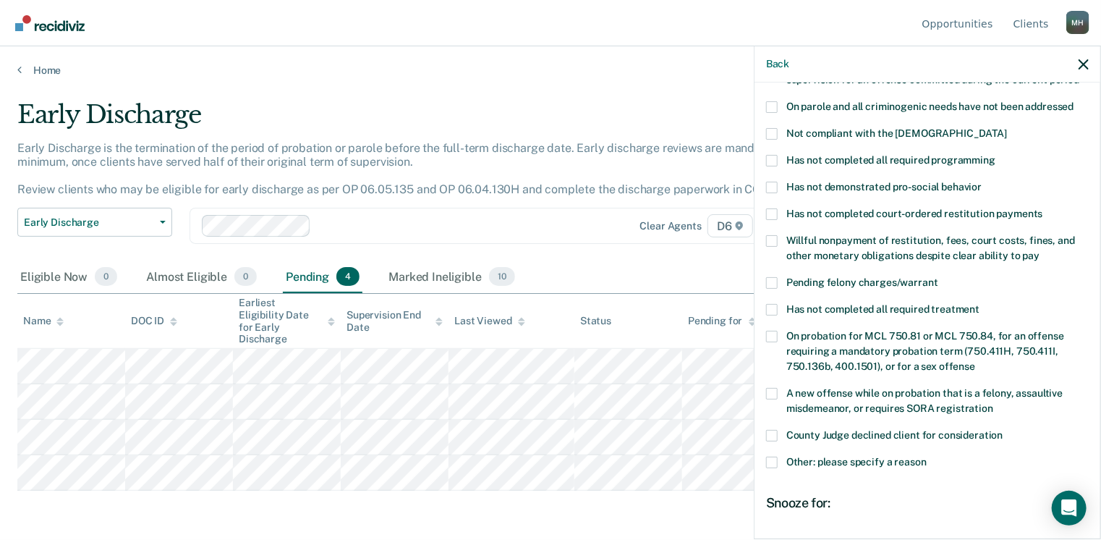
click at [772, 304] on span at bounding box center [772, 310] width 12 height 12
click at [979, 304] on input "Has not completed all required treatment" at bounding box center [979, 304] width 0 height 0
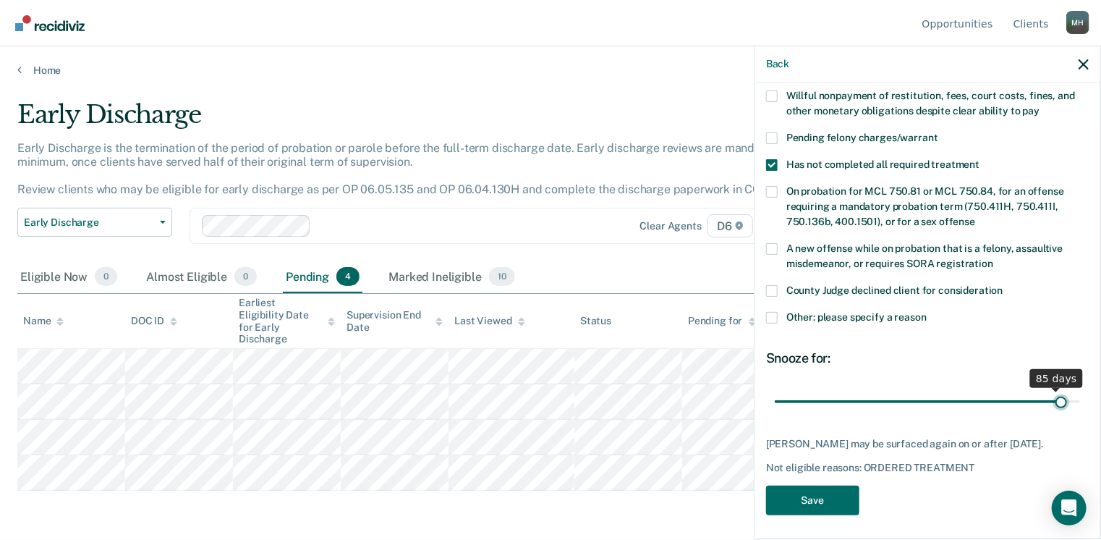
scroll to position [349, 0]
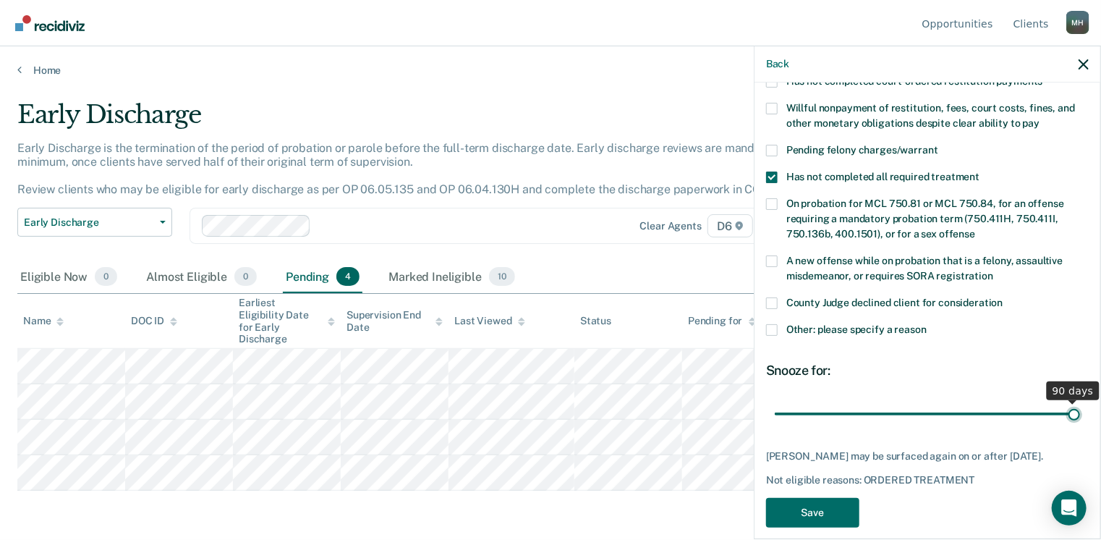
drag, startPoint x: 870, startPoint y: 387, endPoint x: 1076, endPoint y: 392, distance: 205.5
type input "90"
click at [1076, 401] on input "range" at bounding box center [927, 413] width 305 height 25
click at [820, 498] on button "Save" at bounding box center [812, 513] width 93 height 30
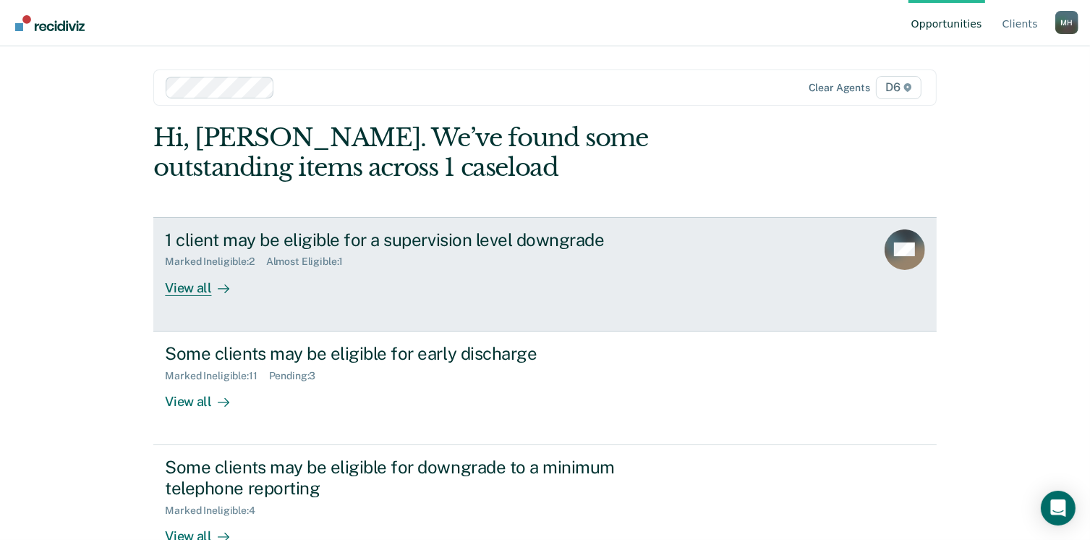
click at [169, 295] on link "1 client may be eligible for a supervision level downgrade Marked Ineligible : …" at bounding box center [544, 274] width 783 height 114
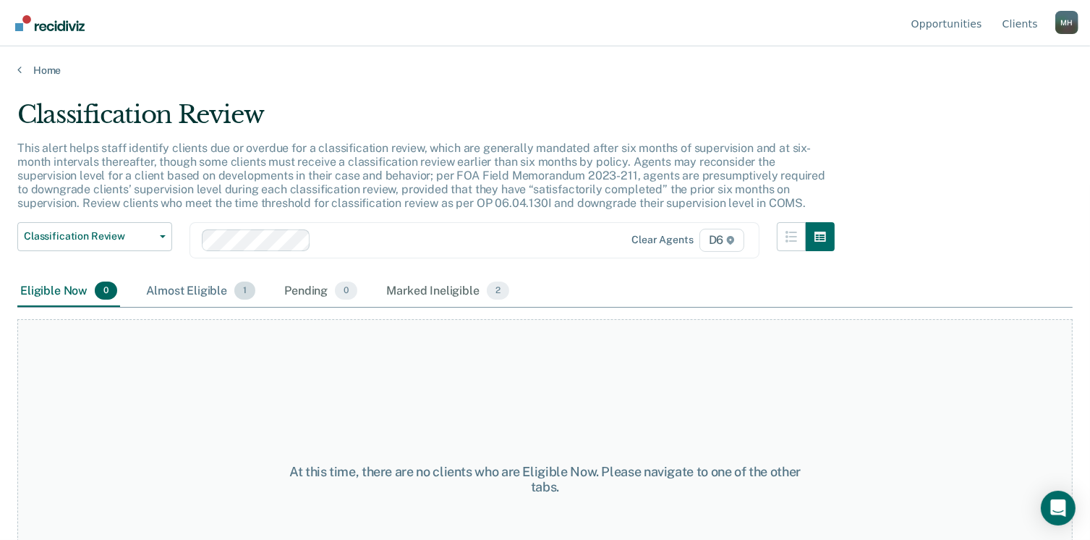
click at [191, 284] on div "Almost Eligible 1" at bounding box center [200, 292] width 115 height 32
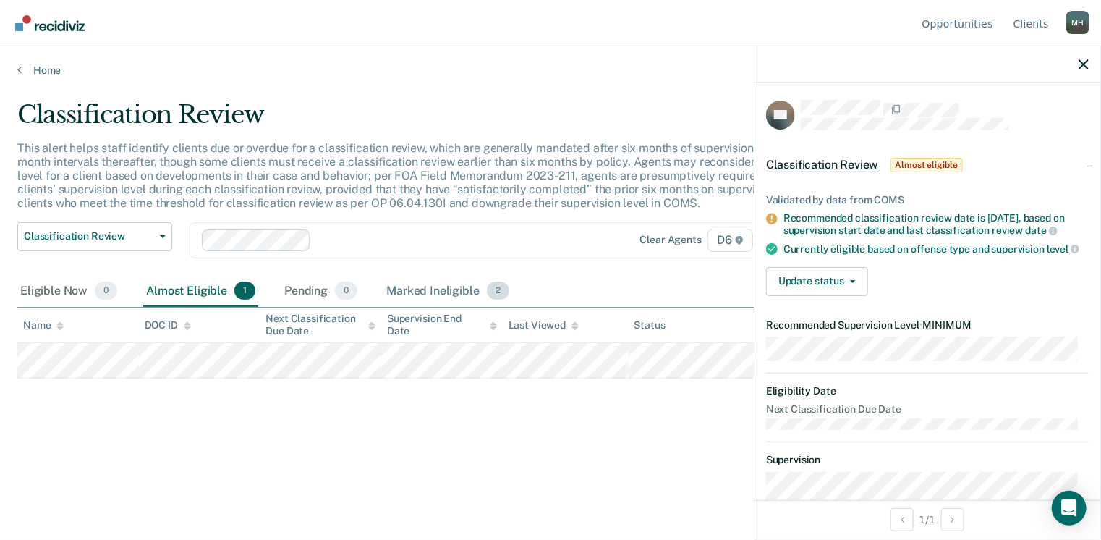
click at [397, 288] on div "Marked Ineligible 2" at bounding box center [447, 292] width 129 height 32
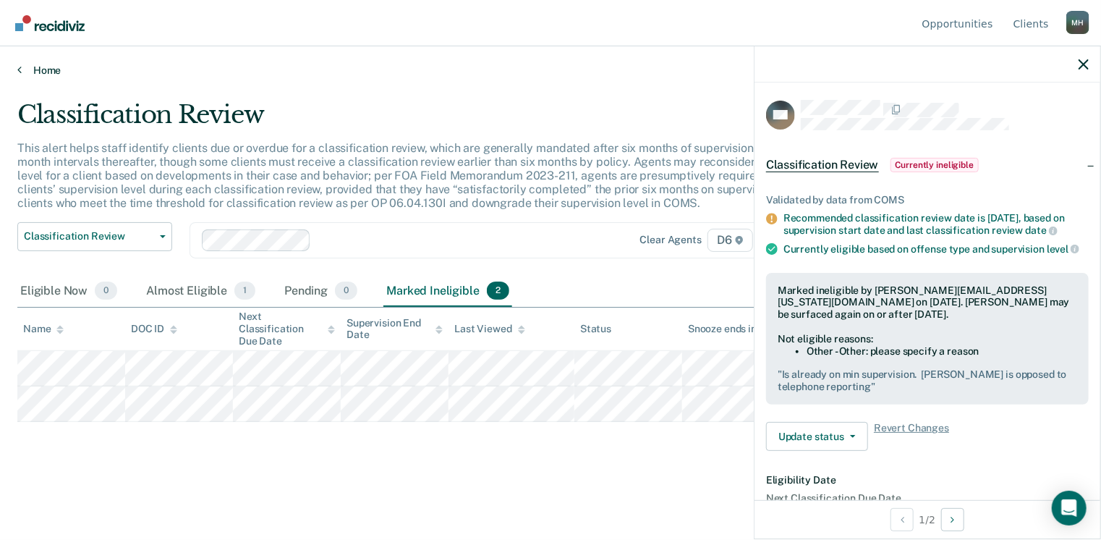
click at [27, 71] on link "Home" at bounding box center [550, 70] width 1066 height 13
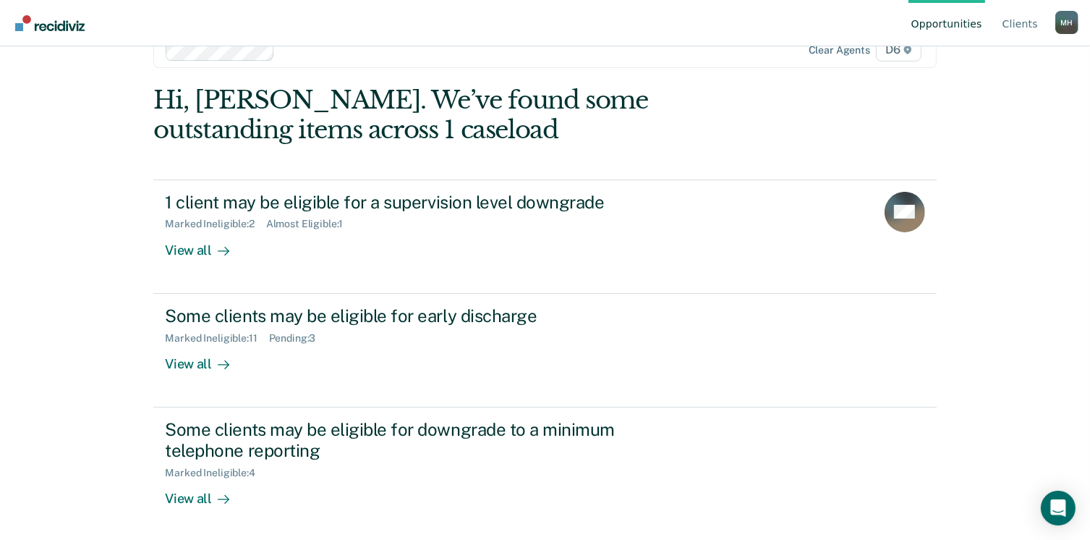
scroll to position [145, 0]
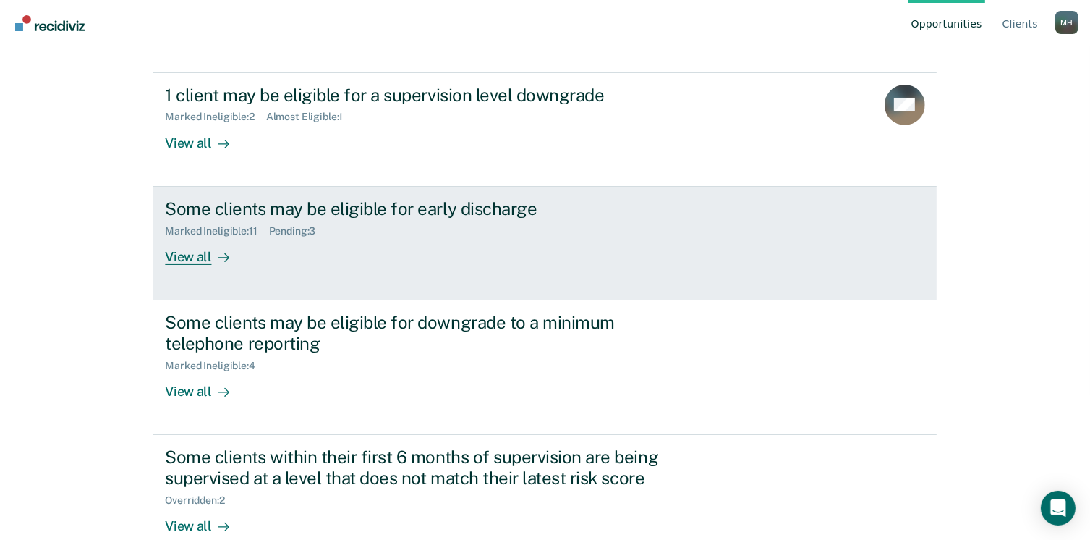
click at [183, 258] on div "View all" at bounding box center [205, 251] width 81 height 28
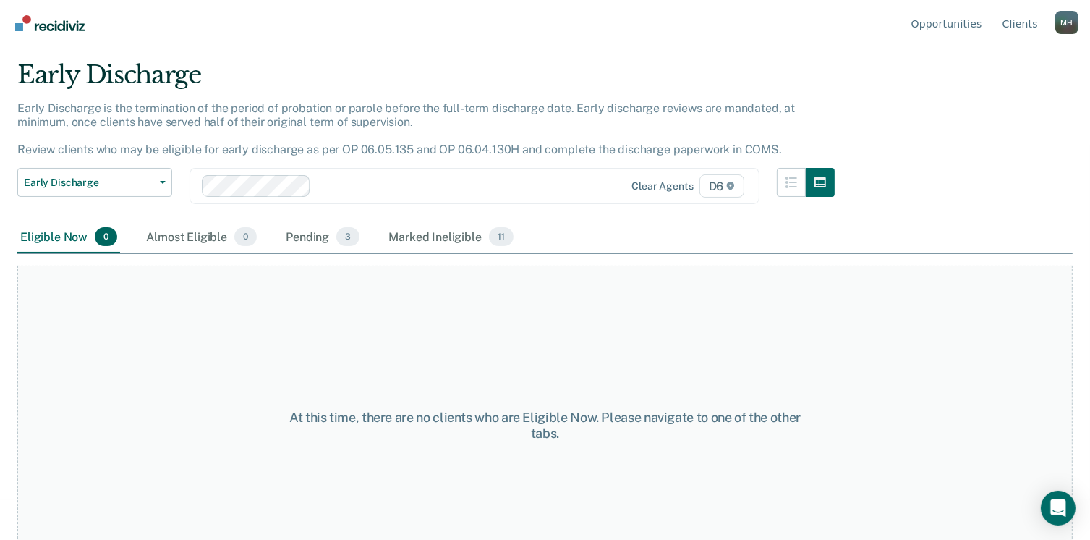
scroll to position [84, 0]
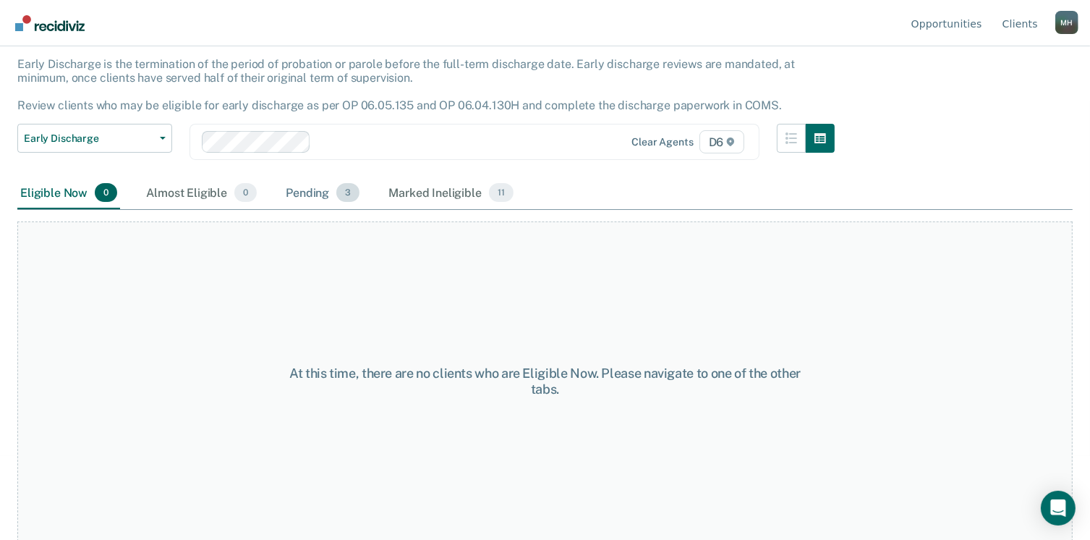
click at [301, 183] on div "Pending 3" at bounding box center [323, 193] width 80 height 32
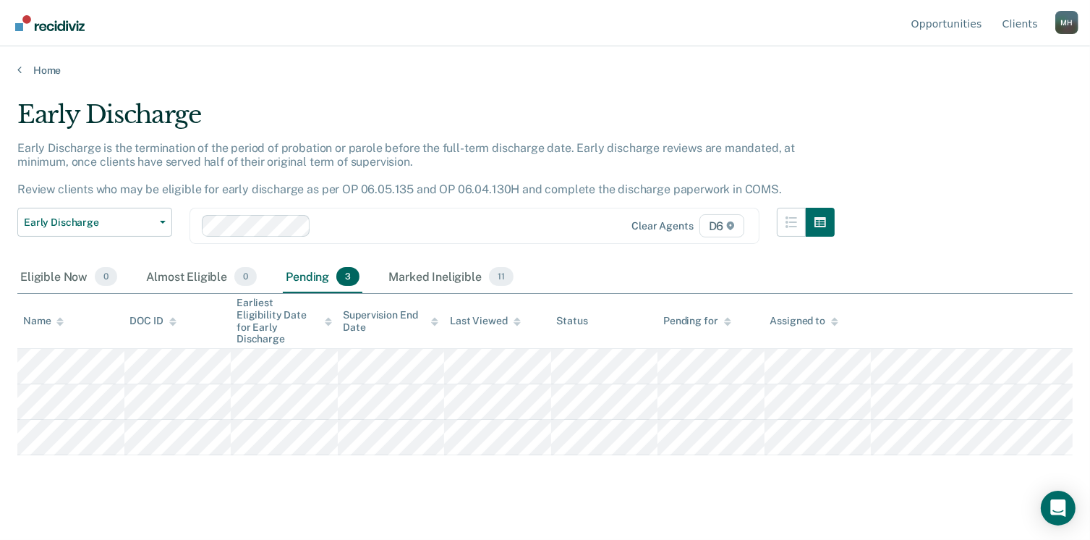
scroll to position [0, 0]
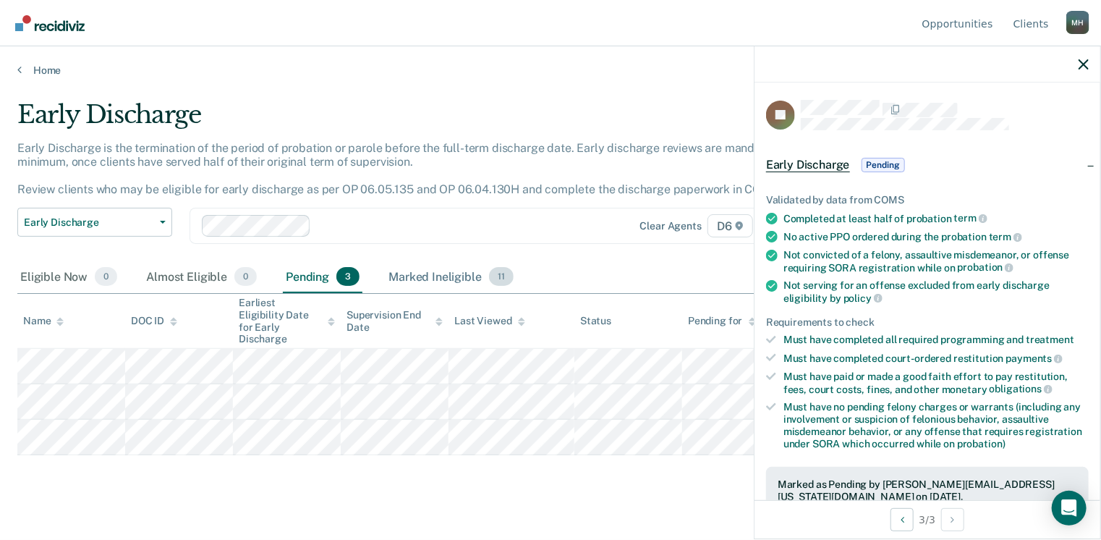
click at [404, 270] on div "Marked Ineligible 11" at bounding box center [451, 277] width 130 height 32
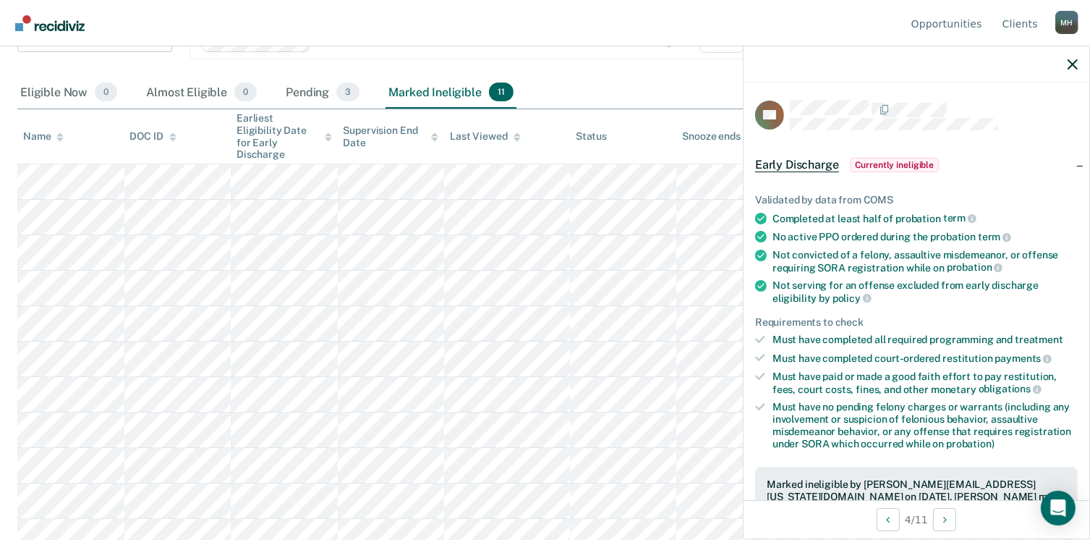
scroll to position [185, 0]
click at [1075, 65] on icon "button" at bounding box center [1073, 64] width 10 height 10
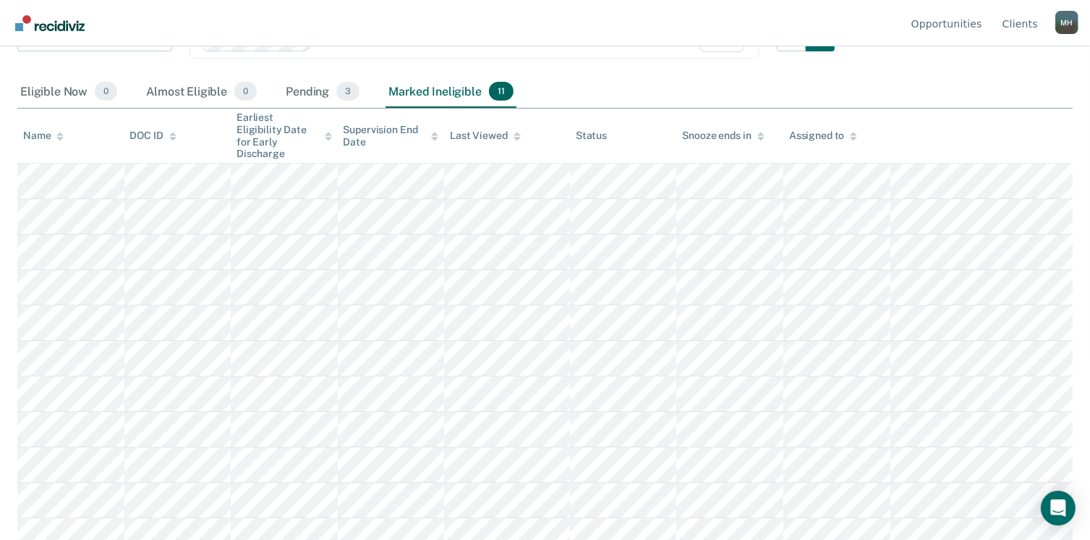
scroll to position [0, 0]
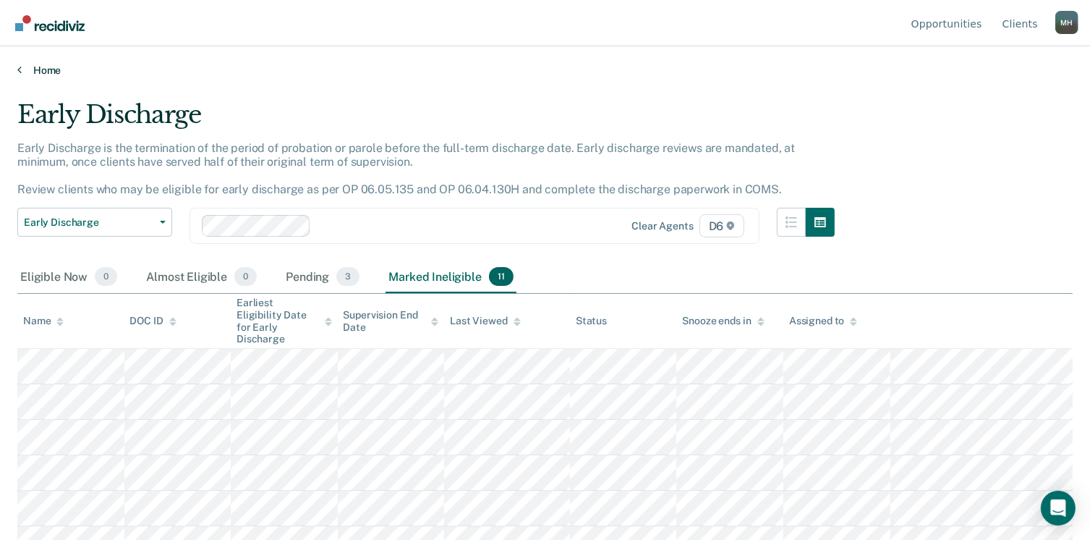
click at [34, 69] on link "Home" at bounding box center [544, 70] width 1055 height 13
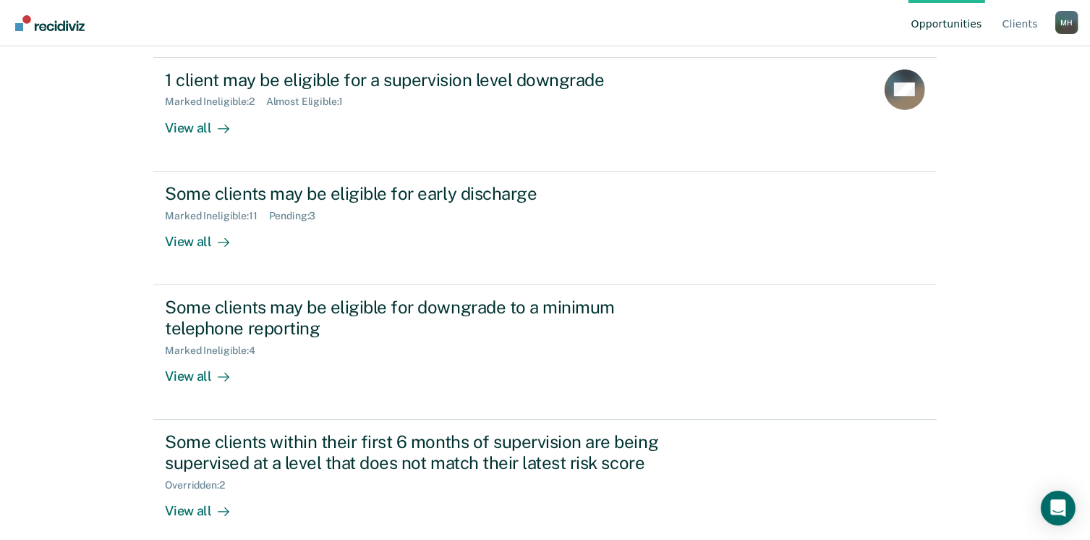
scroll to position [173, 0]
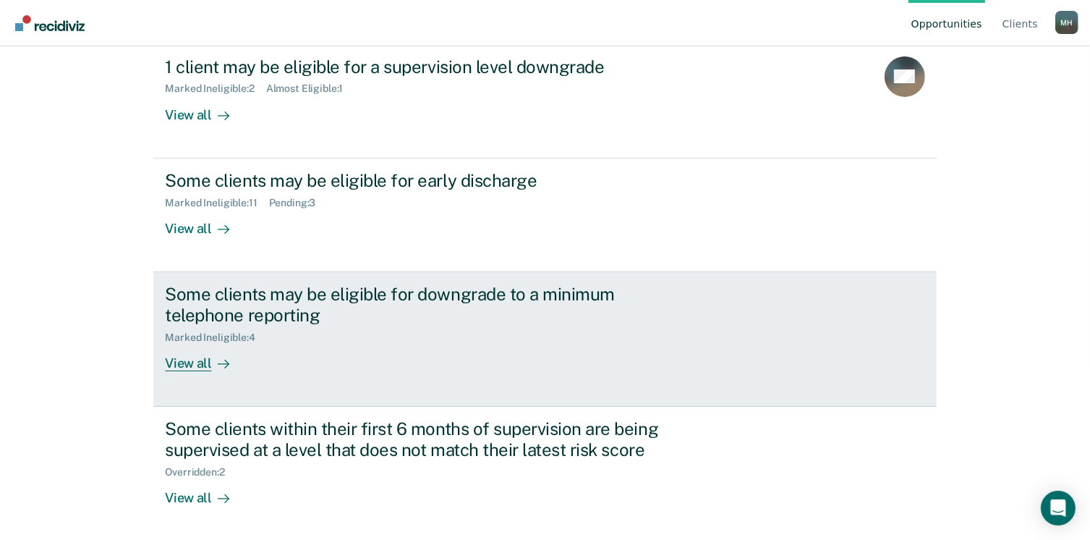
click at [182, 357] on div "View all" at bounding box center [205, 357] width 81 height 28
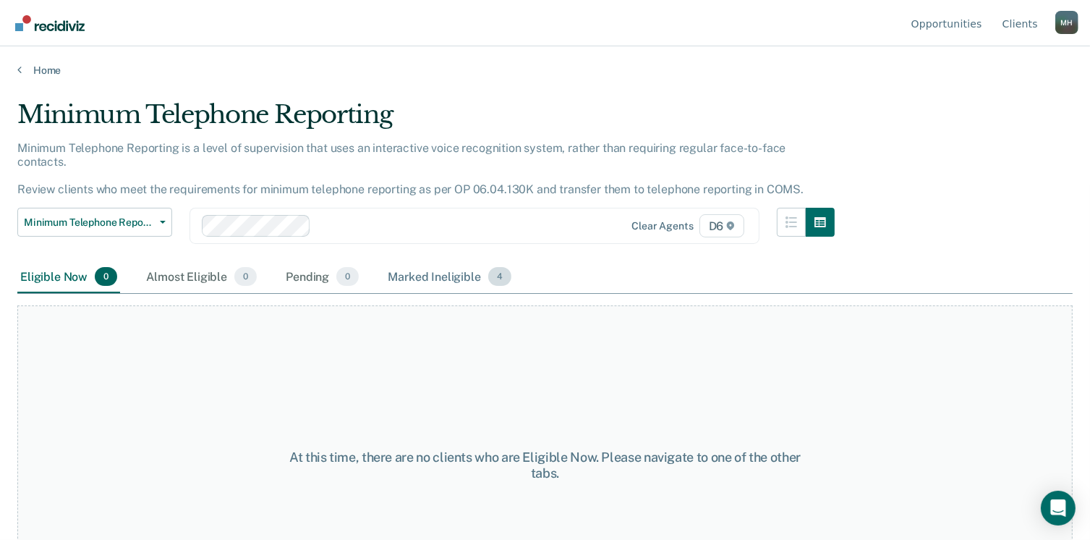
click at [413, 264] on div "Marked Ineligible 4" at bounding box center [449, 277] width 129 height 32
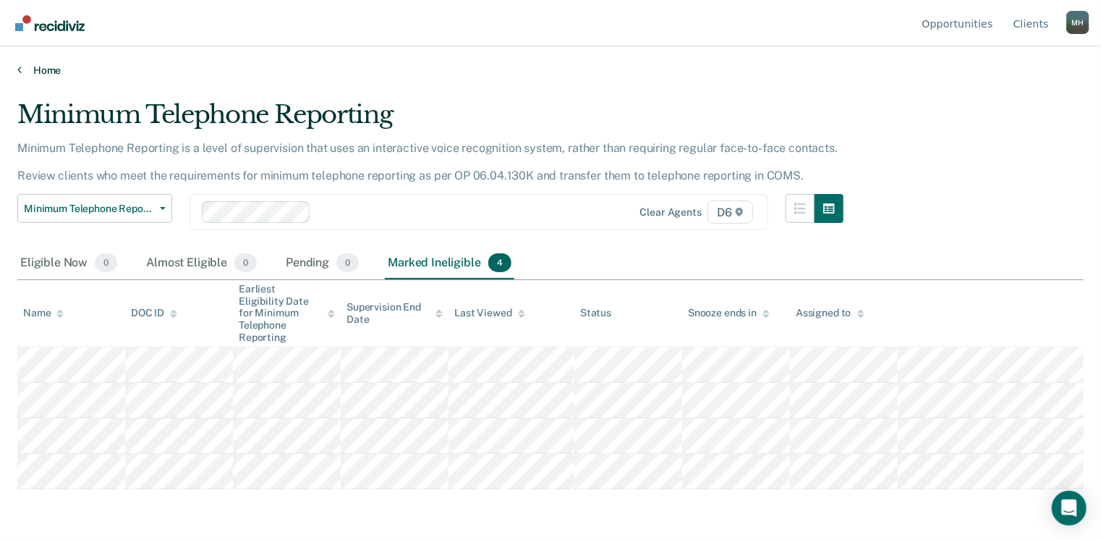
click at [32, 68] on link "Home" at bounding box center [550, 70] width 1066 height 13
